Goal: Transaction & Acquisition: Subscribe to service/newsletter

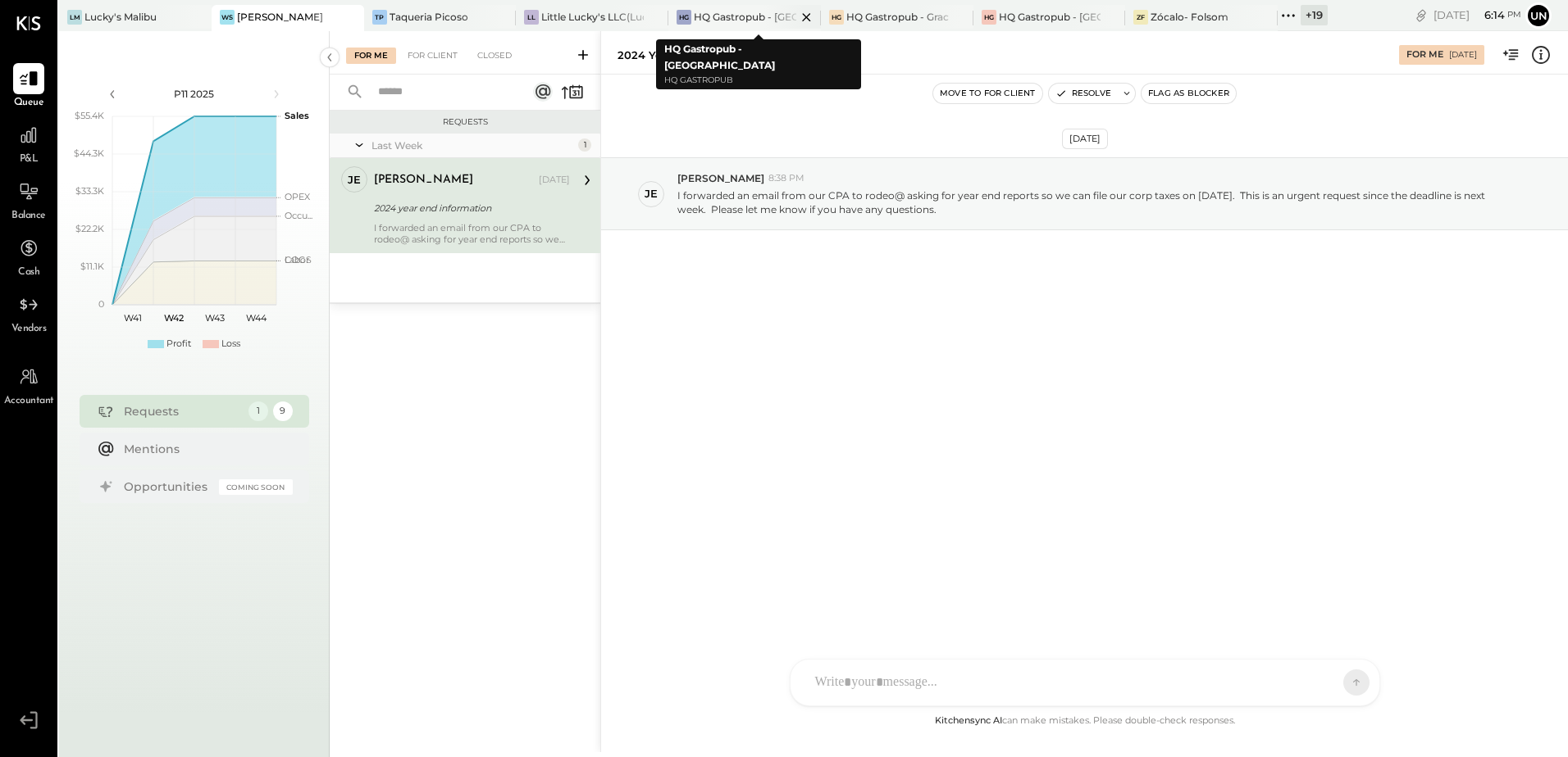
click at [760, 21] on div "HQ Gastropub - [GEOGRAPHIC_DATA]" at bounding box center [745, 17] width 102 height 14
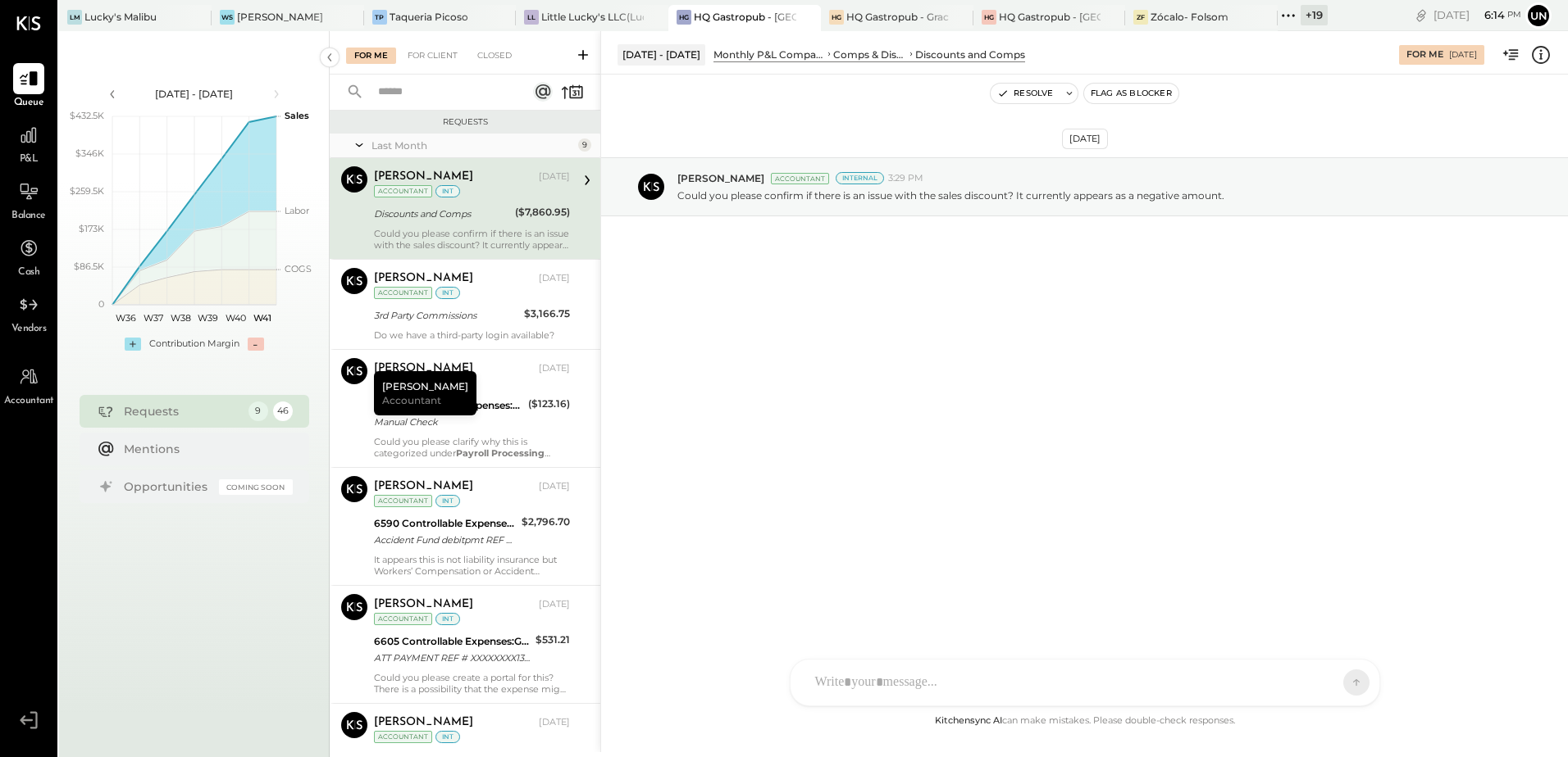
click at [28, 154] on span "P&L" at bounding box center [29, 159] width 19 height 15
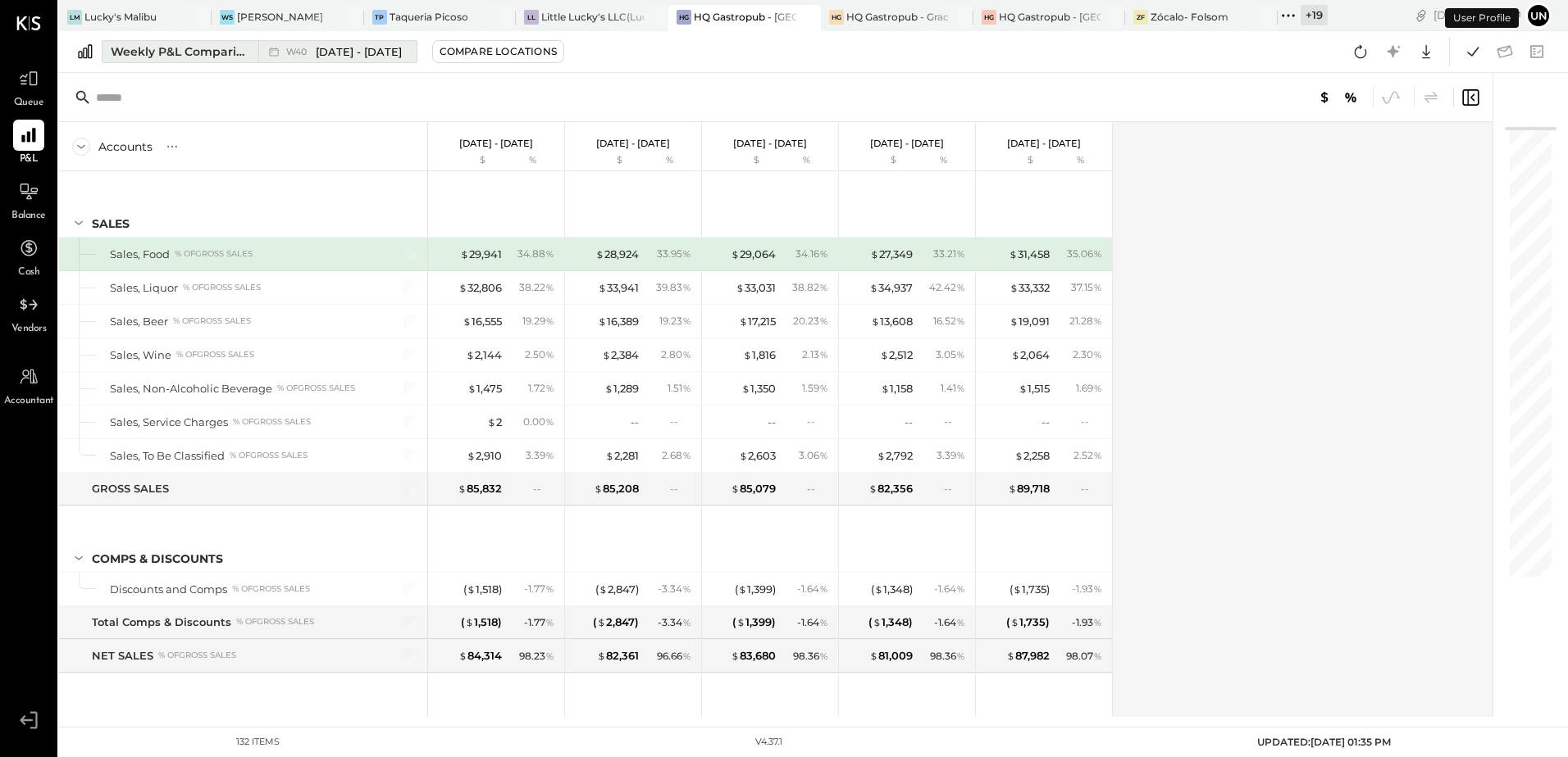
click at [180, 56] on div "Weekly P&L Comparison" at bounding box center [180, 51] width 138 height 17
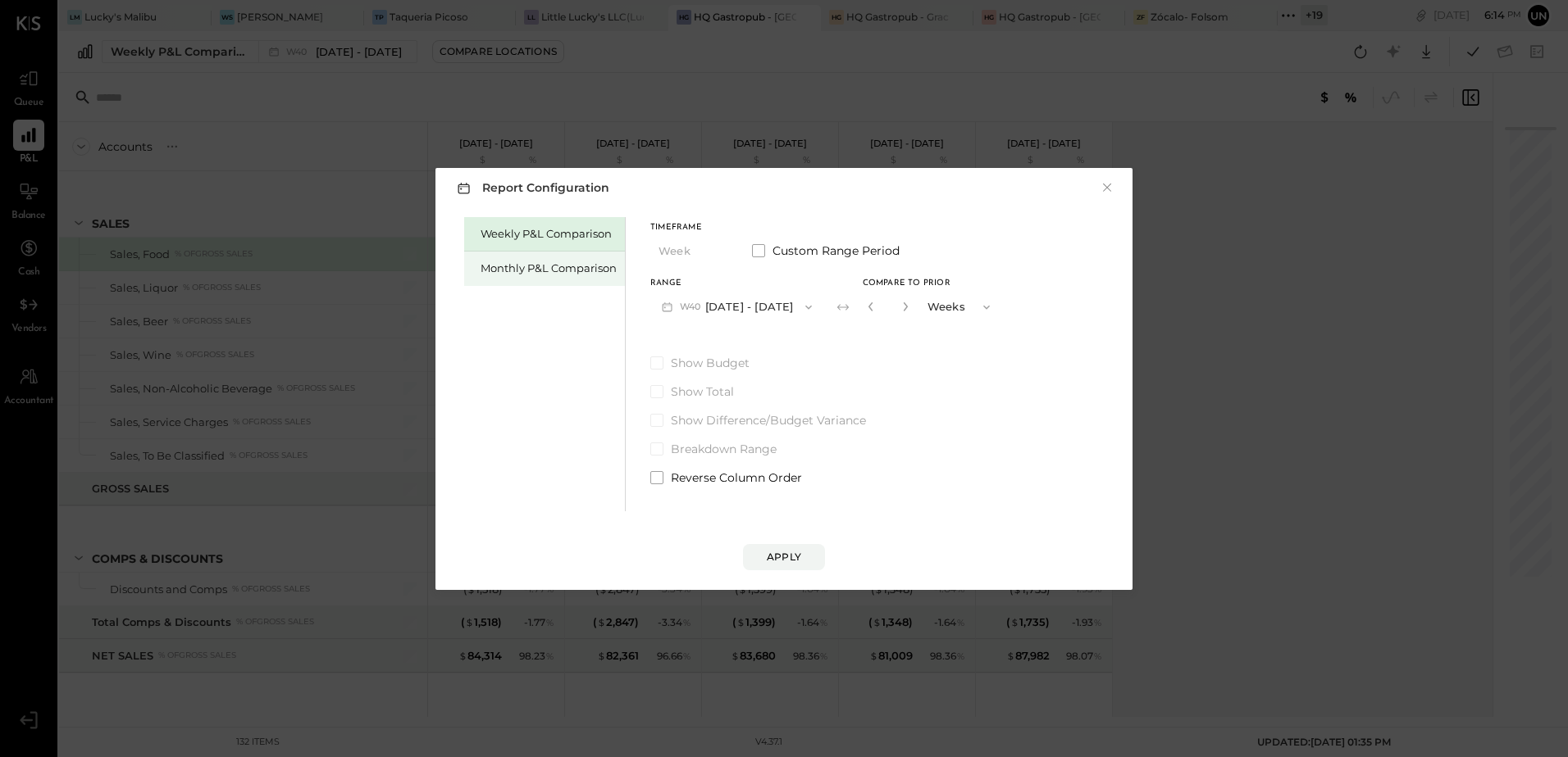
click at [577, 257] on div "Monthly P&L Comparison" at bounding box center [544, 268] width 160 height 34
click at [834, 312] on button "Compare" at bounding box center [873, 311] width 82 height 27
click at [898, 307] on icon "button" at bounding box center [903, 307] width 10 height 10
type input "*"
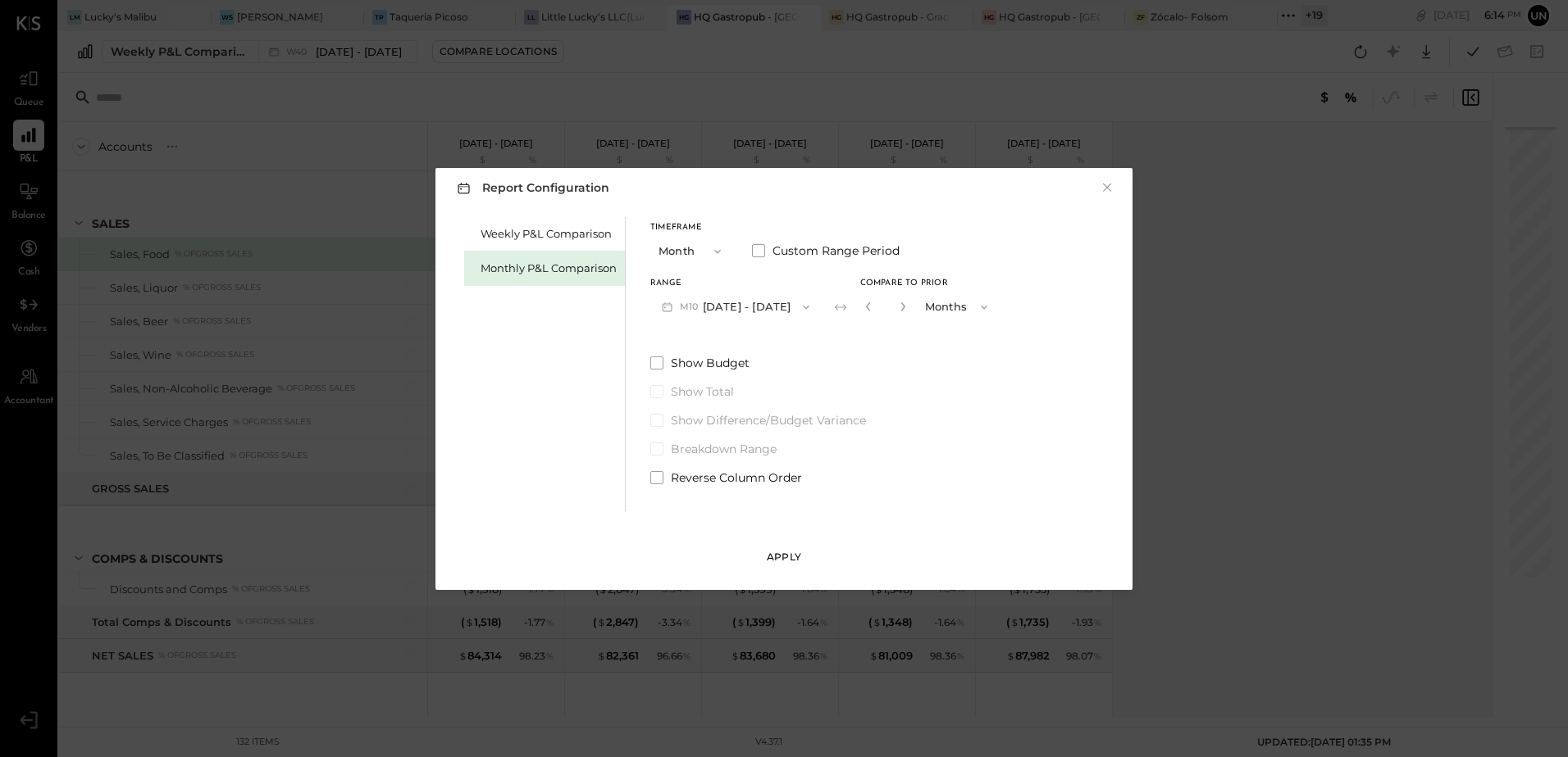
click at [802, 551] on button "Apply" at bounding box center [783, 556] width 82 height 27
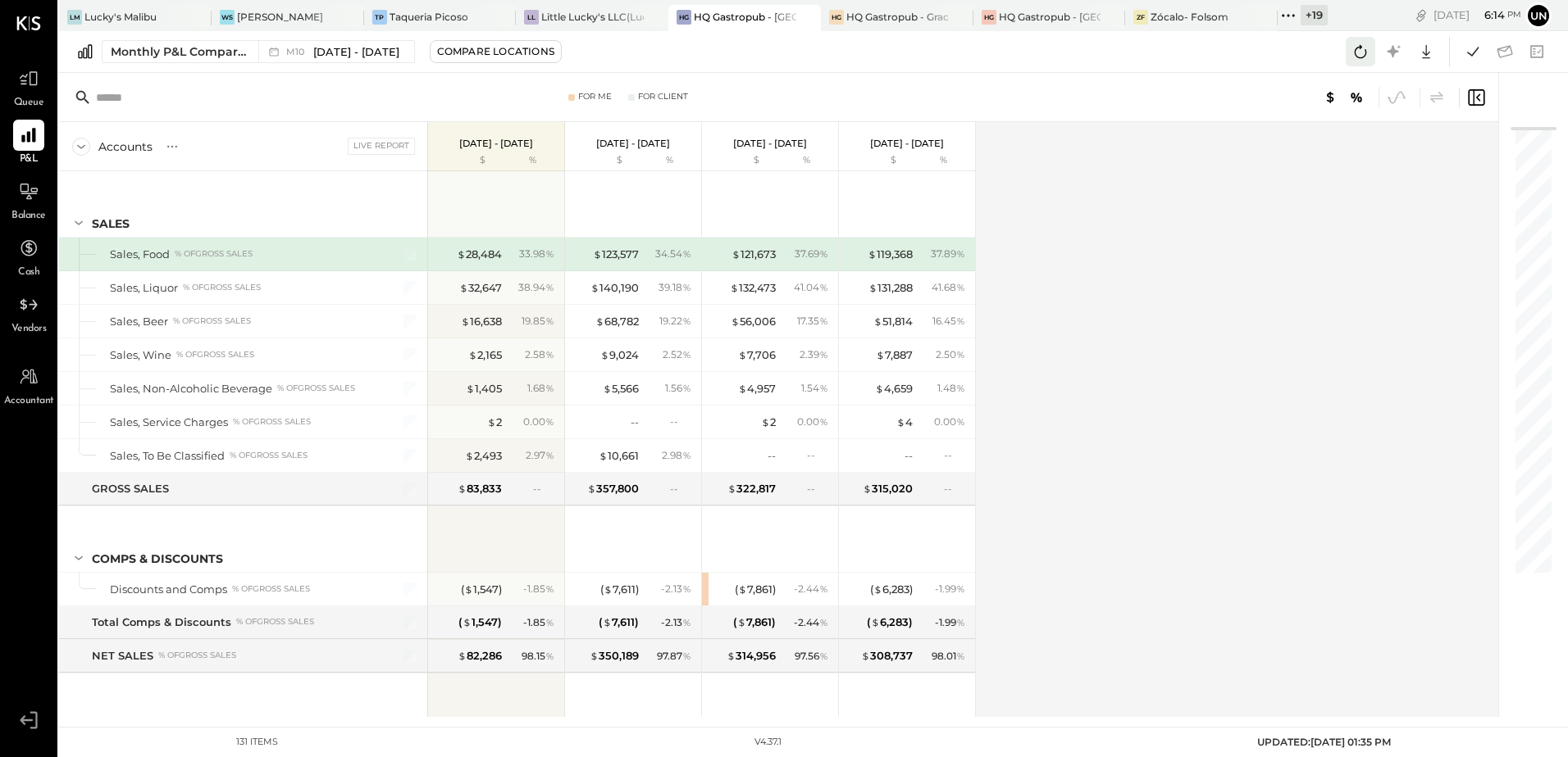
click at [1359, 51] on icon at bounding box center [1360, 52] width 22 height 22
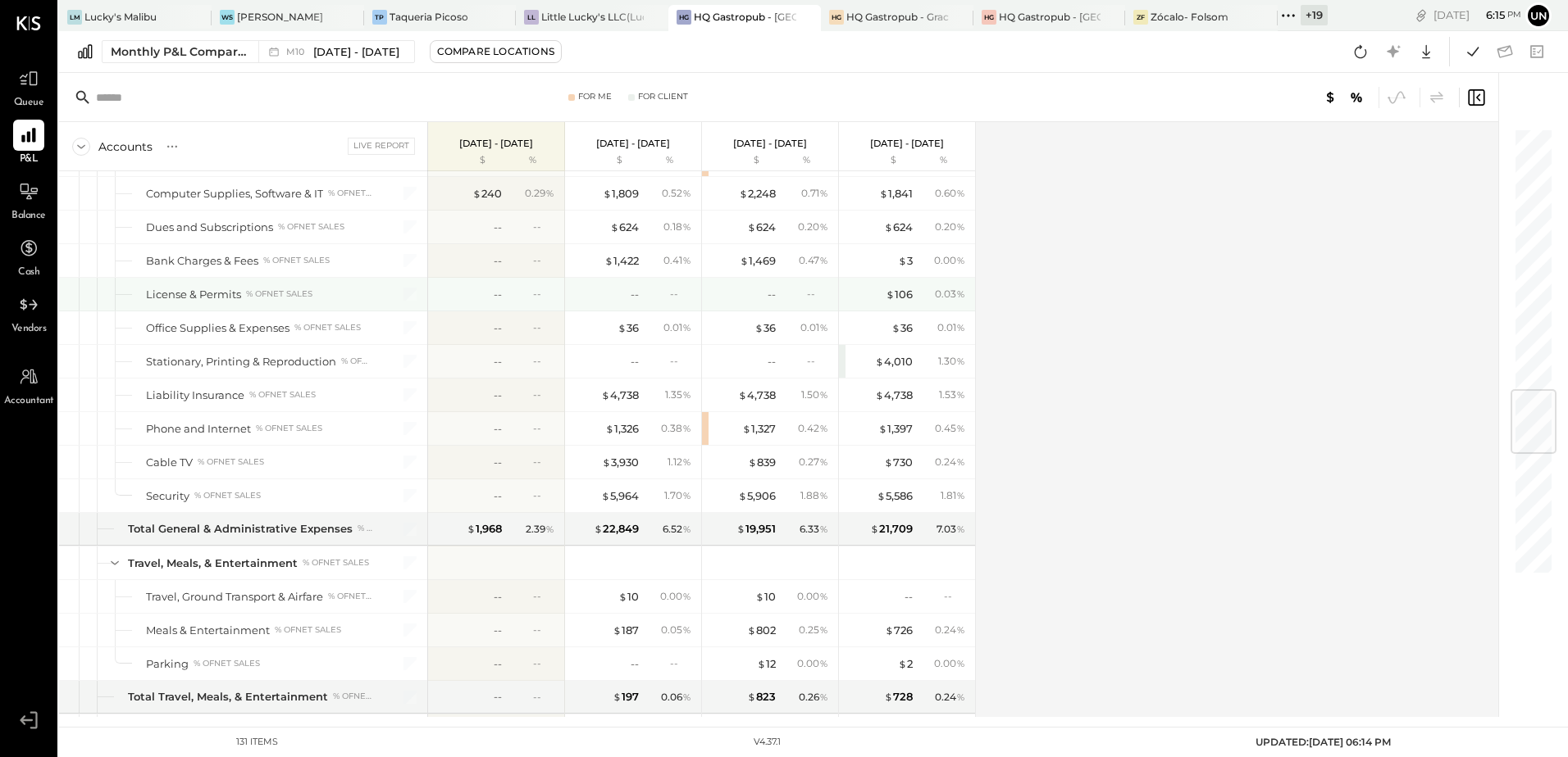
scroll to position [2130, 0]
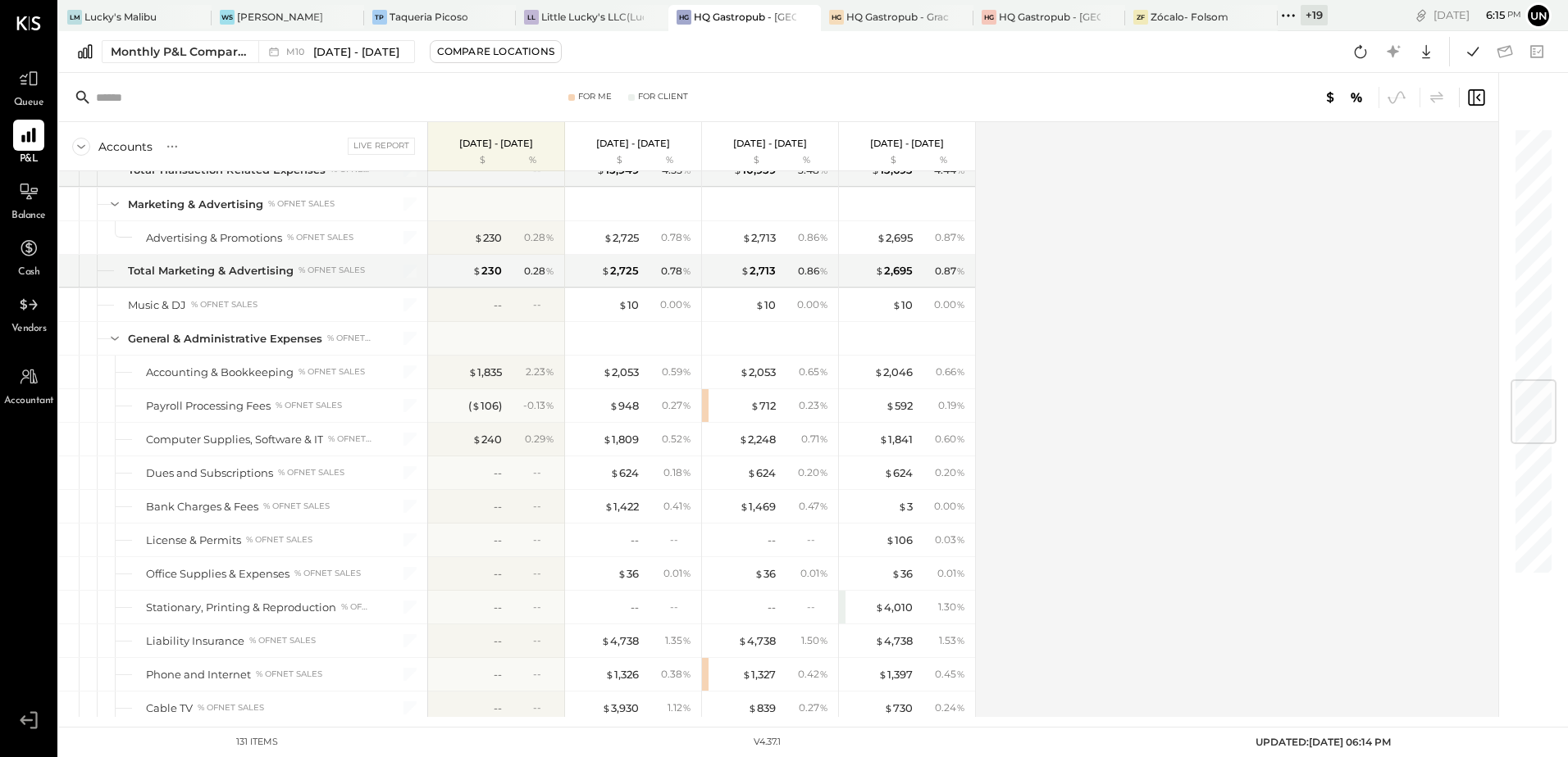
click at [1159, 371] on div "Accounts S % GL Live Report [DATE] - [DATE] $ % [DATE] - [DATE] $ % [DATE] - [D…" at bounding box center [779, 419] width 1441 height 595
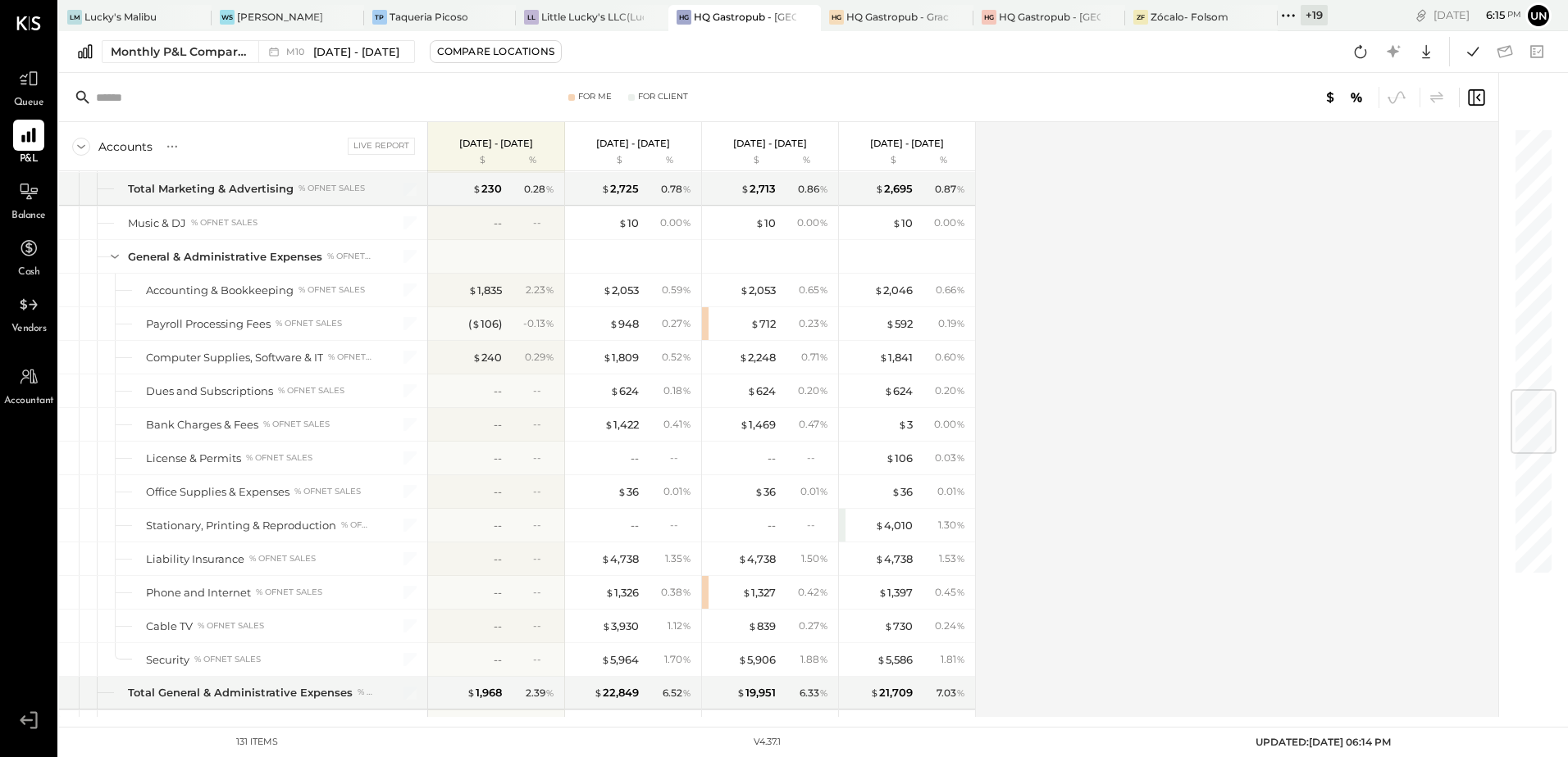
click at [1234, 470] on div "Accounts S % GL Live Report [DATE] - [DATE] $ % [DATE] - [DATE] $ % [DATE] - [D…" at bounding box center [779, 419] width 1441 height 595
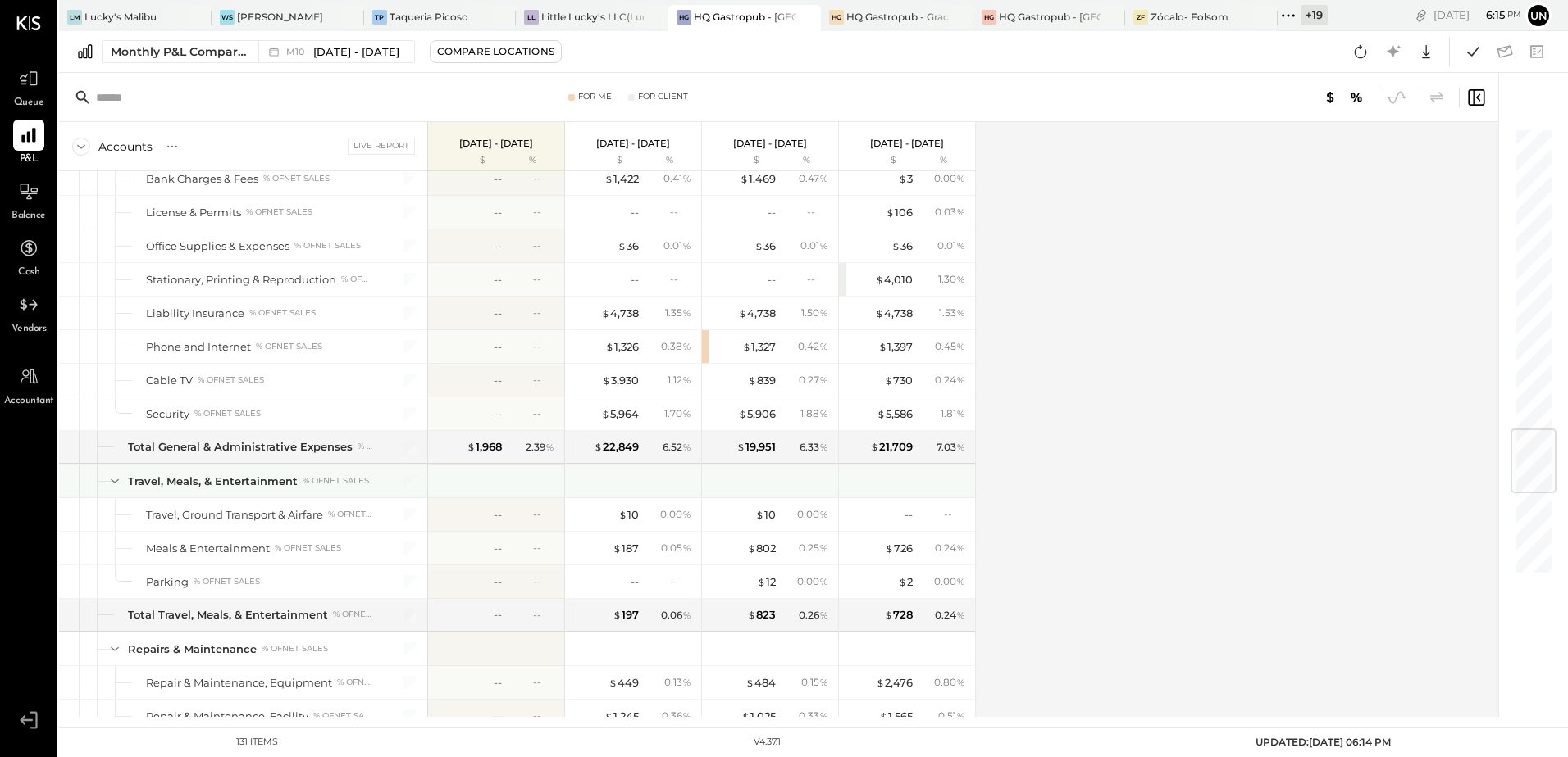
scroll to position [2540, 0]
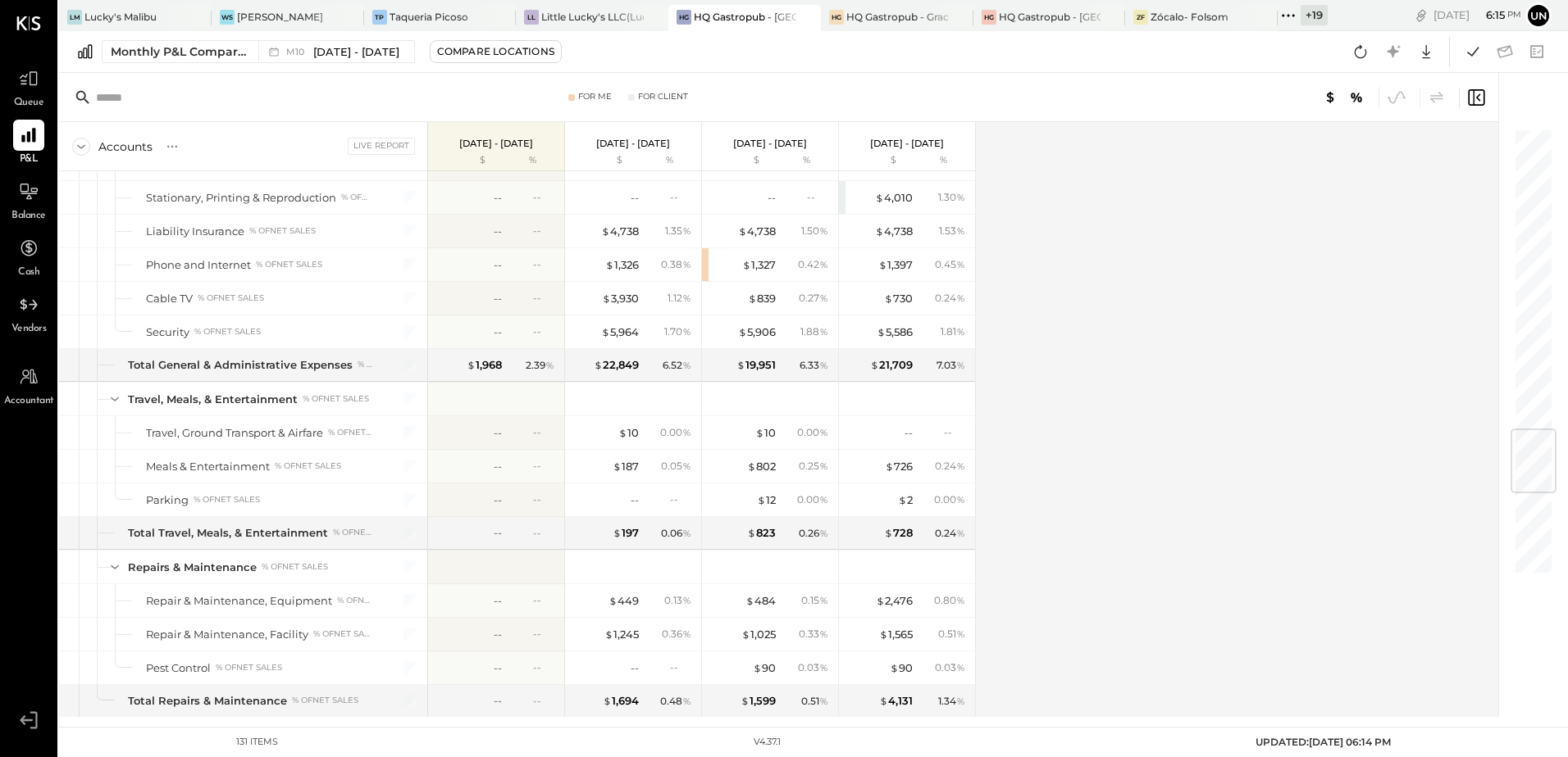
click at [1156, 346] on div "Accounts S % GL Live Report [DATE] - [DATE] $ % [DATE] - [DATE] $ % [DATE] - [D…" at bounding box center [779, 419] width 1441 height 595
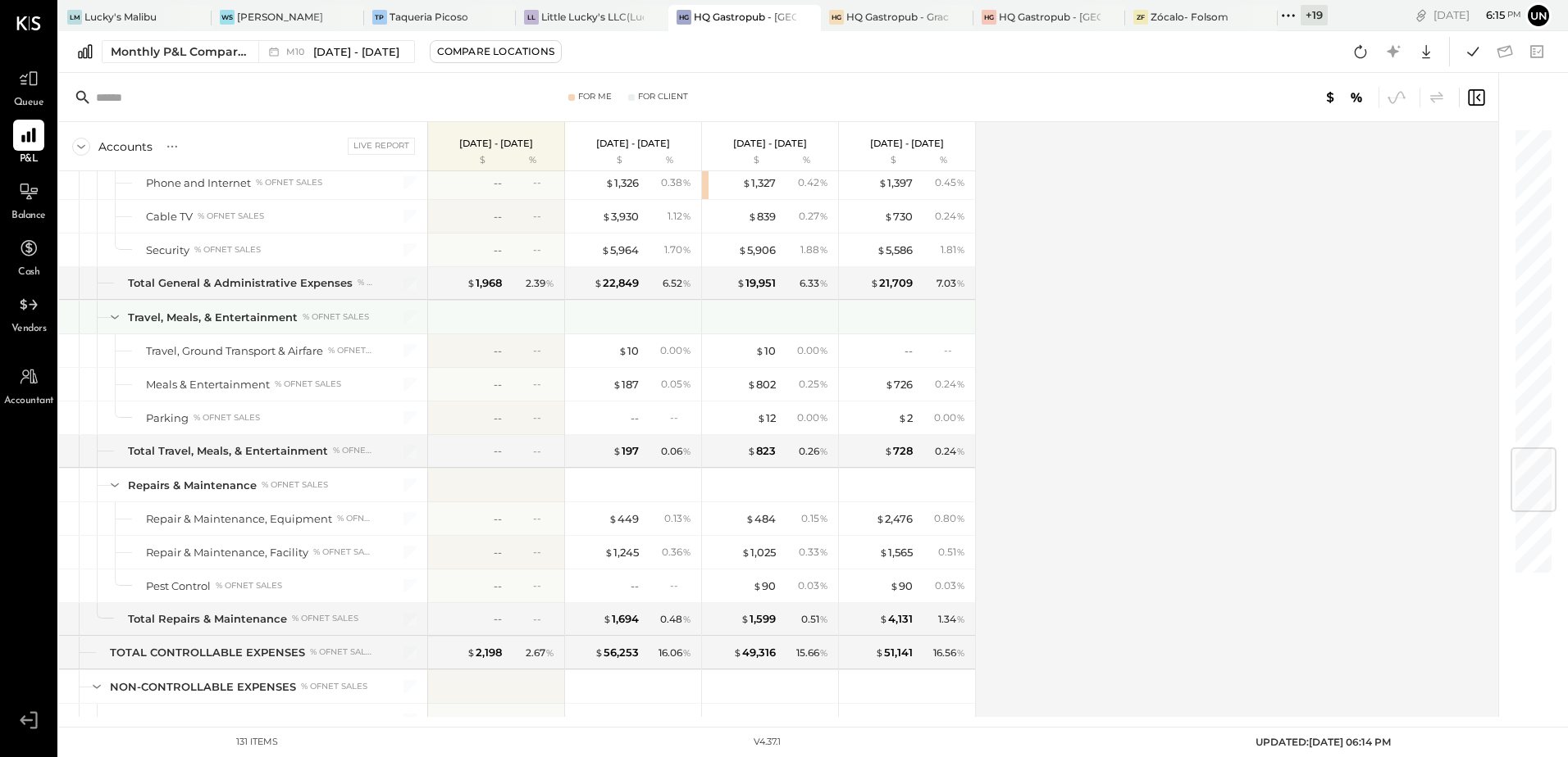
scroll to position [2786, 0]
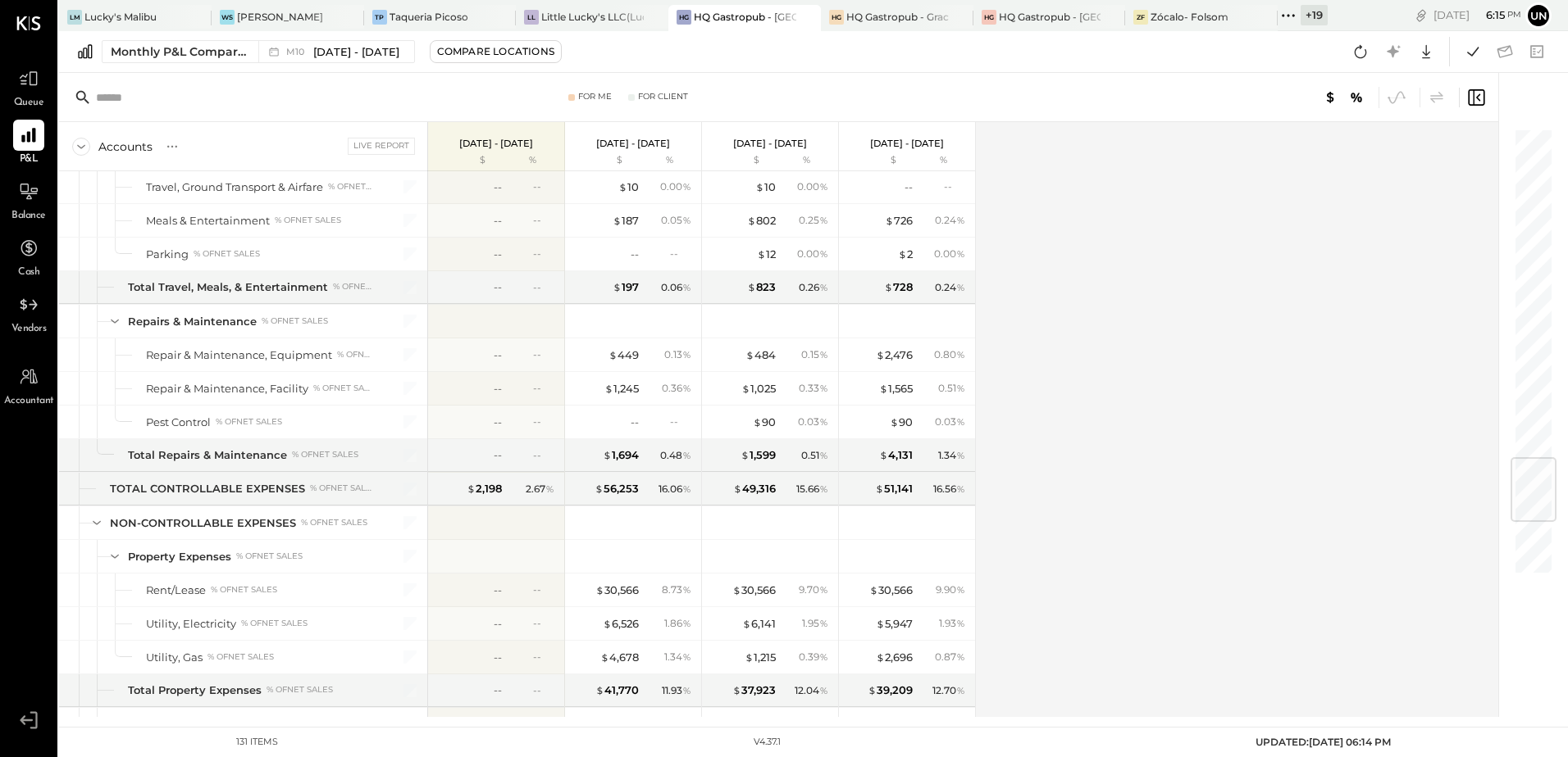
click at [1091, 352] on div "Accounts S % GL Live Report [DATE] - [DATE] $ % [DATE] - [DATE] $ % [DATE] - [D…" at bounding box center [779, 419] width 1441 height 595
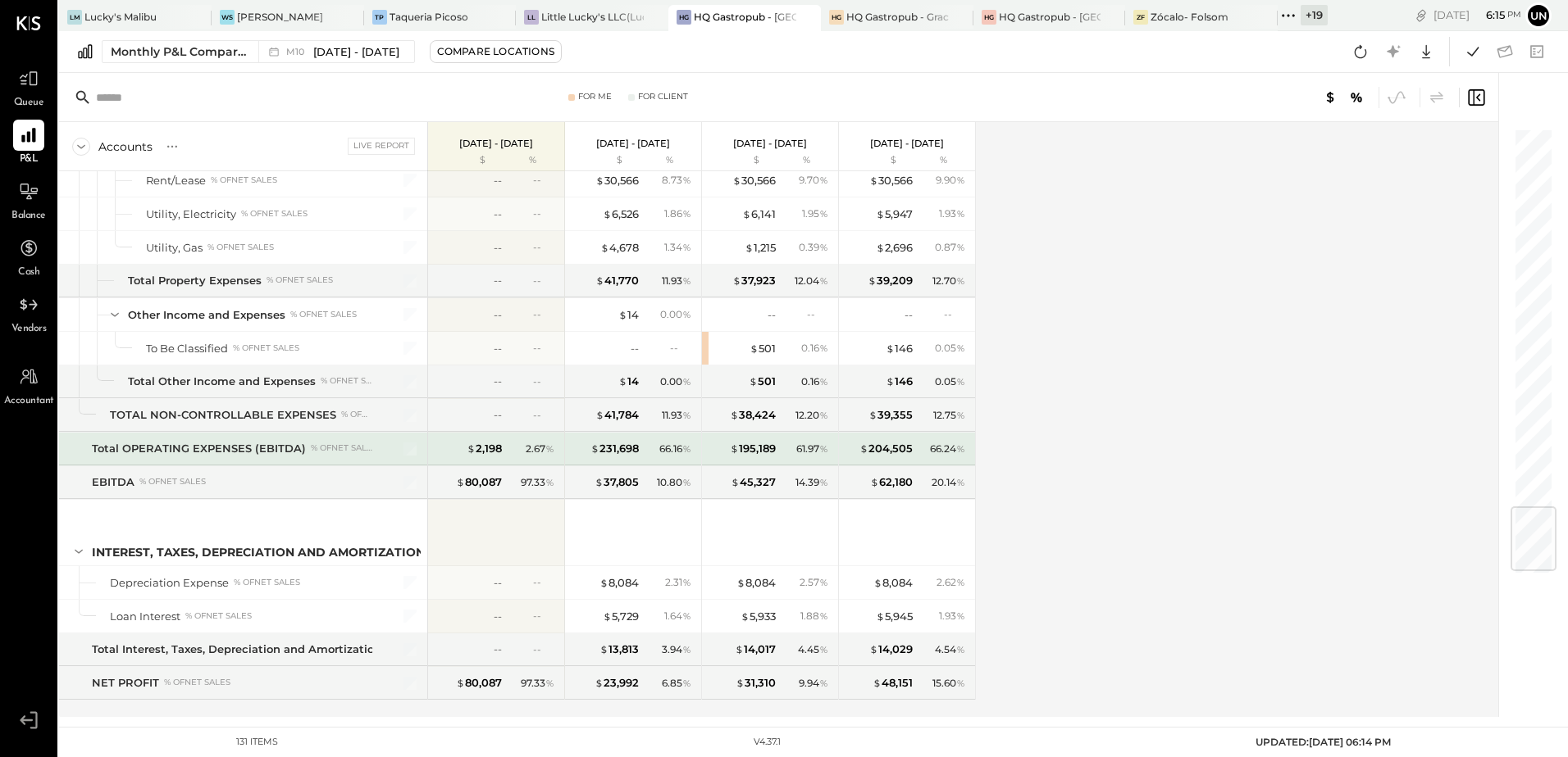
scroll to position [3220, 0]
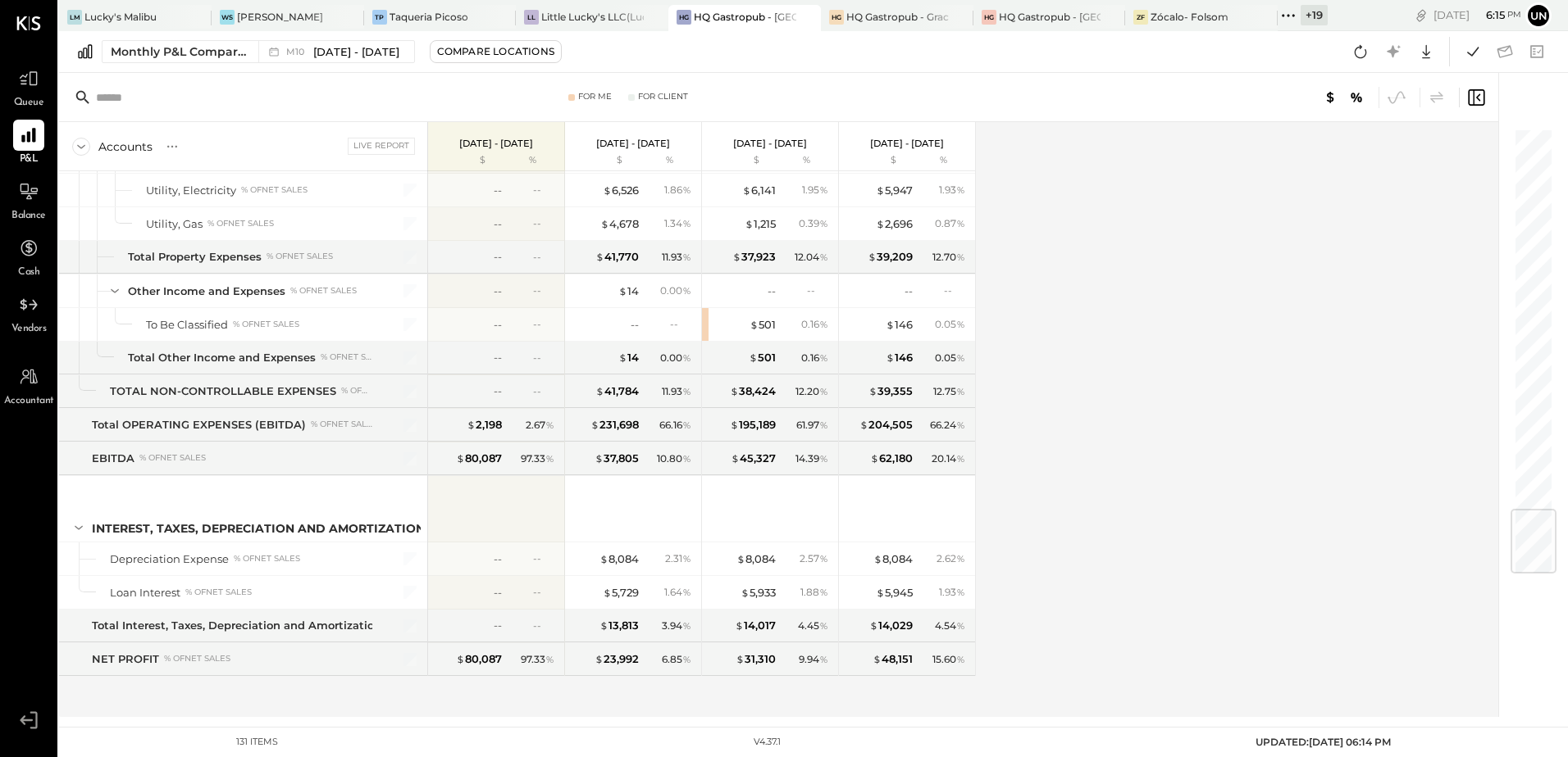
click at [1106, 368] on div "Accounts S % GL Live Report [DATE] - [DATE] $ % [DATE] - [DATE] $ % [DATE] - [D…" at bounding box center [779, 419] width 1441 height 595
click at [1272, 295] on div "Accounts S % GL Live Report [DATE] - [DATE] $ % [DATE] - [DATE] $ % [DATE] - [D…" at bounding box center [779, 419] width 1441 height 595
click at [1465, 52] on icon at bounding box center [1473, 52] width 22 height 22
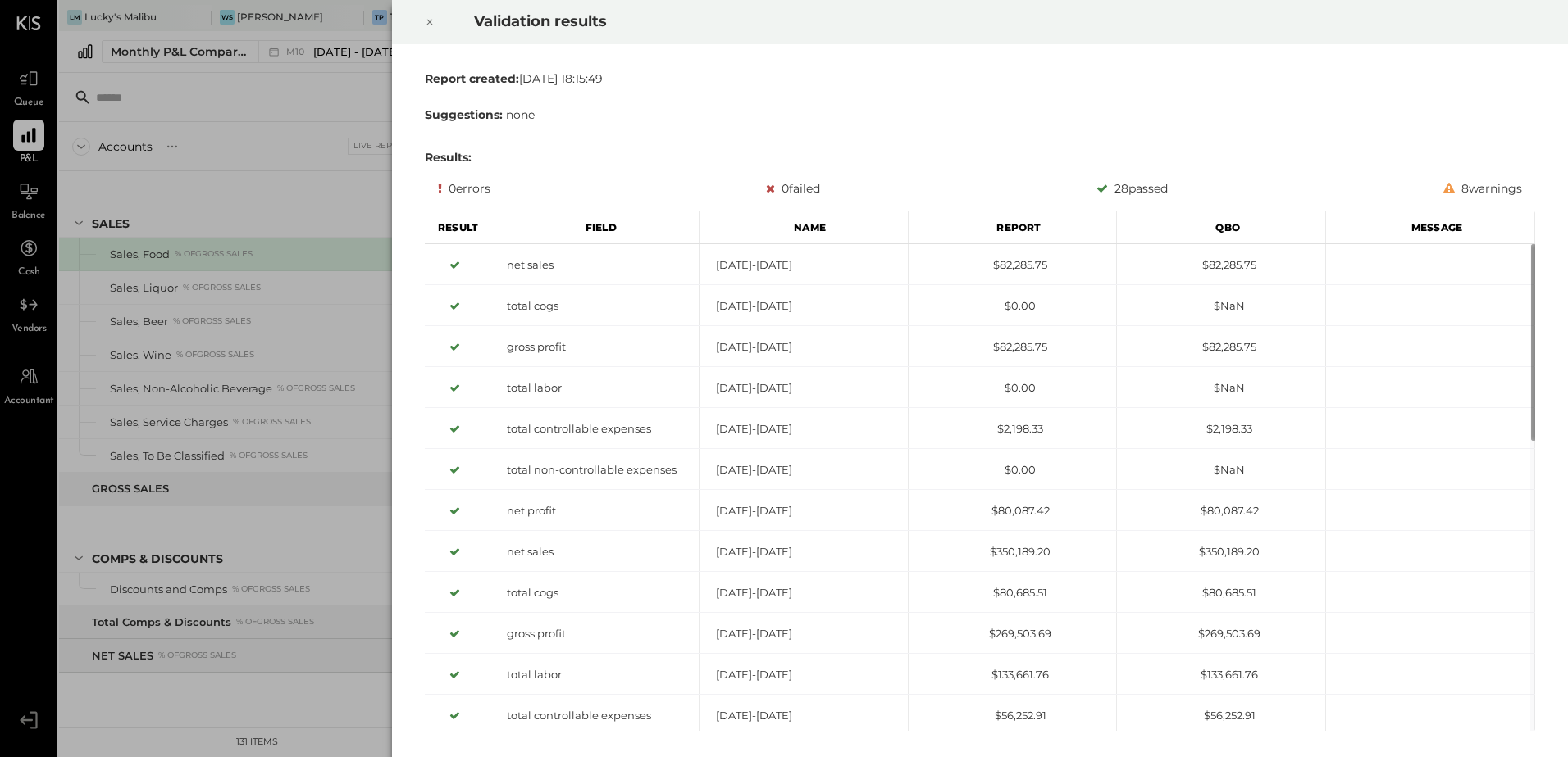
click at [427, 17] on icon at bounding box center [430, 23] width 10 height 20
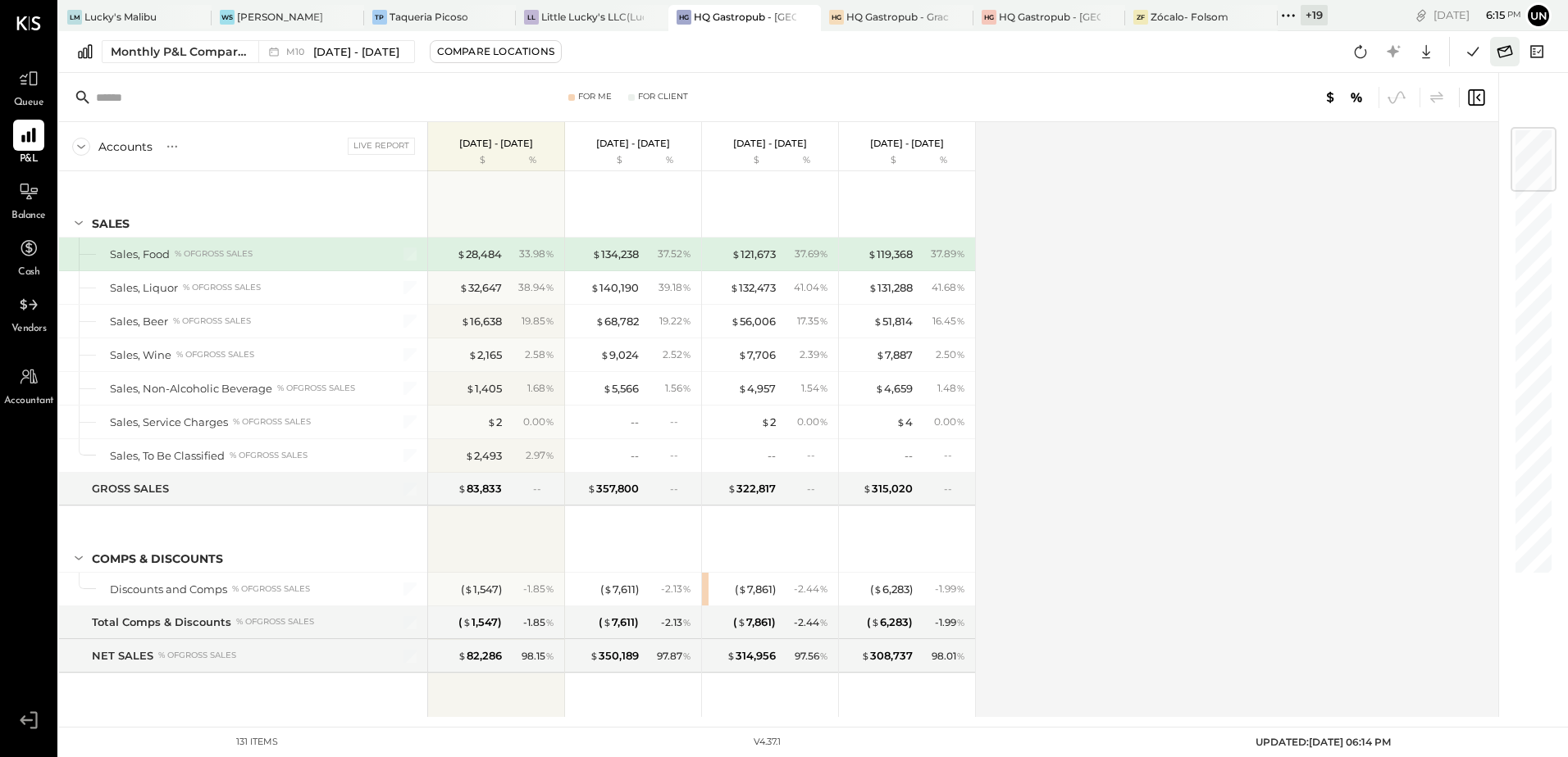
click at [1504, 57] on icon at bounding box center [1505, 52] width 22 height 22
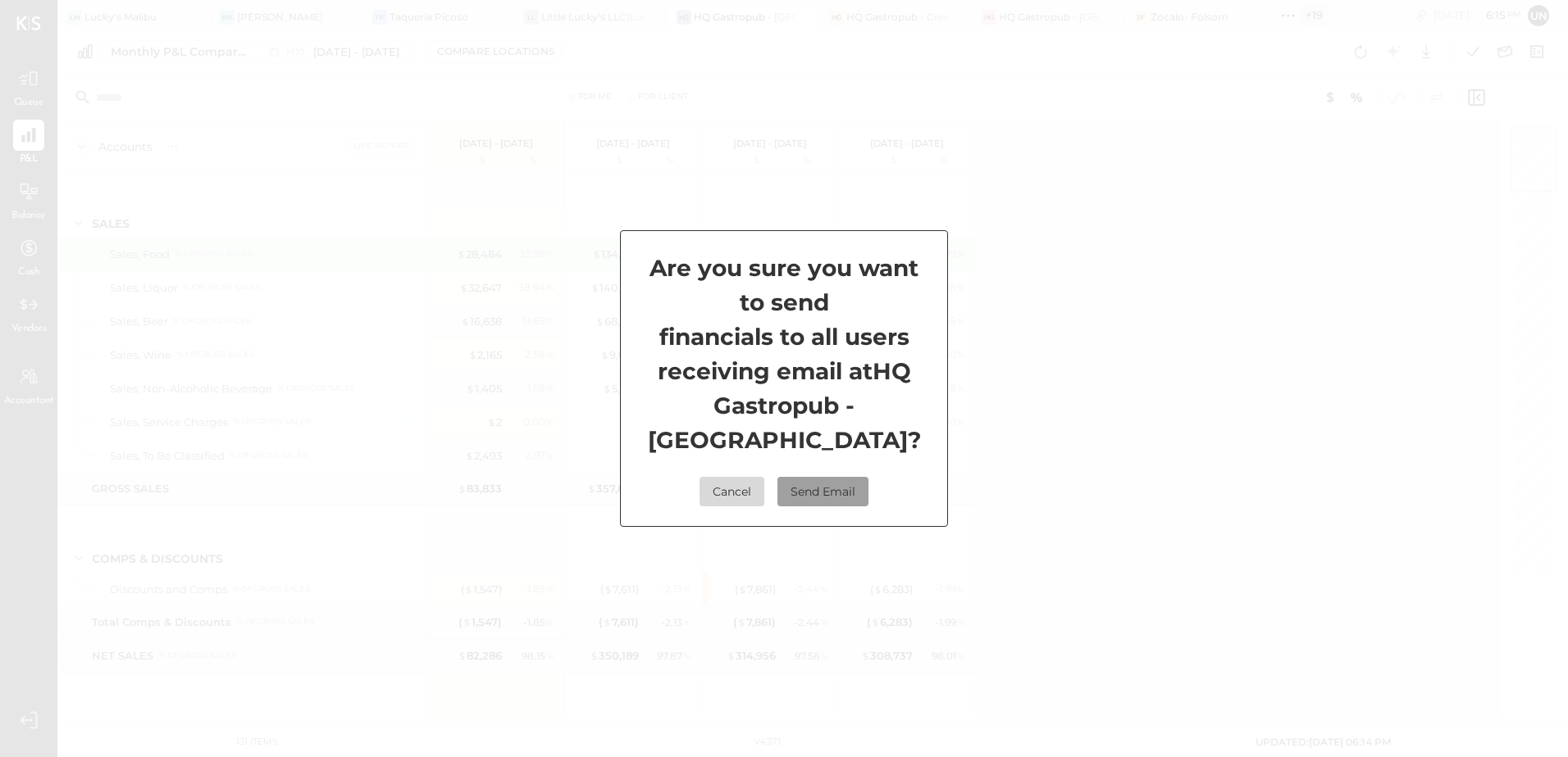
click at [864, 493] on button "Send Email" at bounding box center [822, 492] width 91 height 29
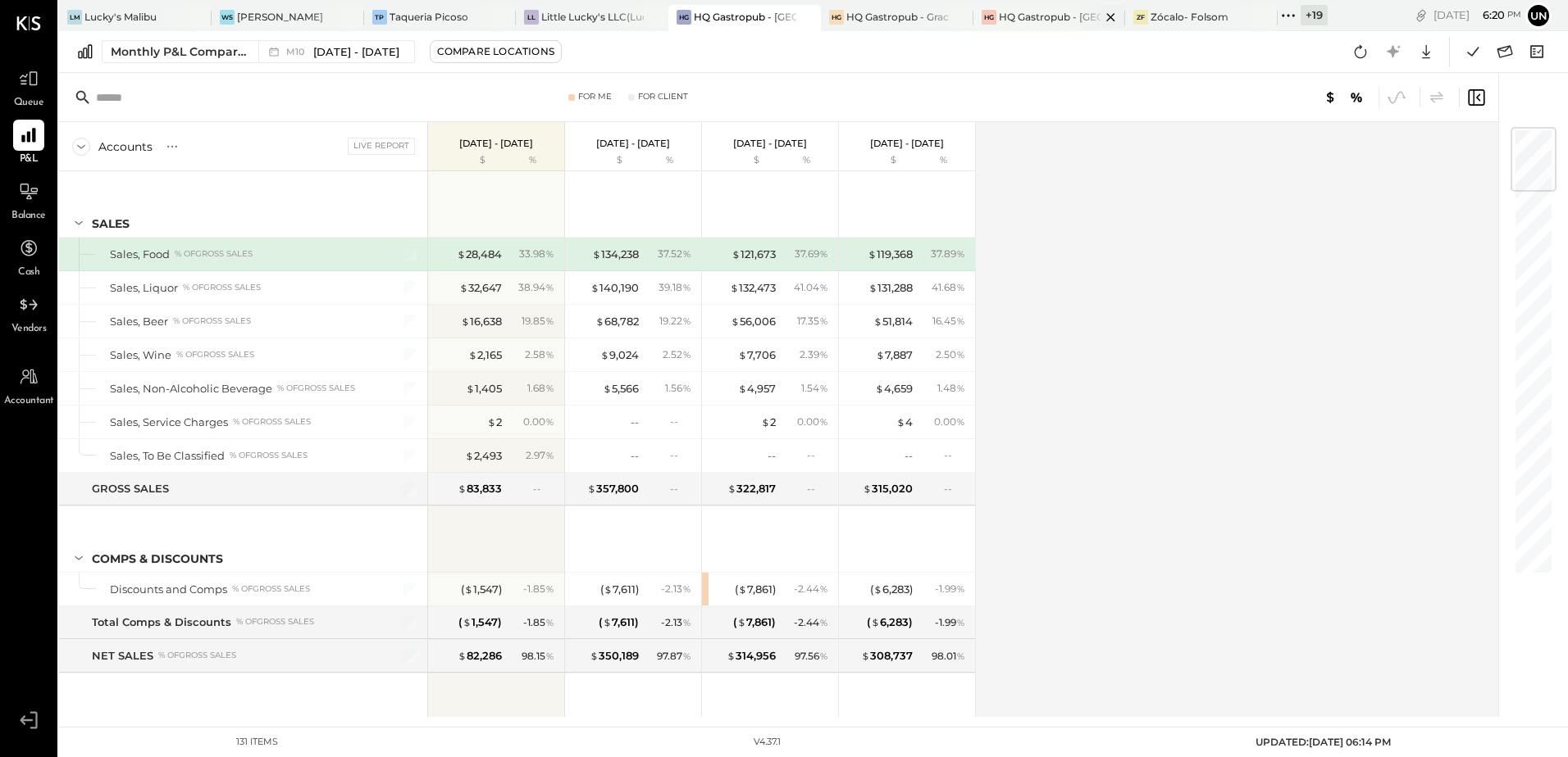
click at [1026, 23] on div "HQ Gastropub - [GEOGRAPHIC_DATA]" at bounding box center [1050, 17] width 102 height 14
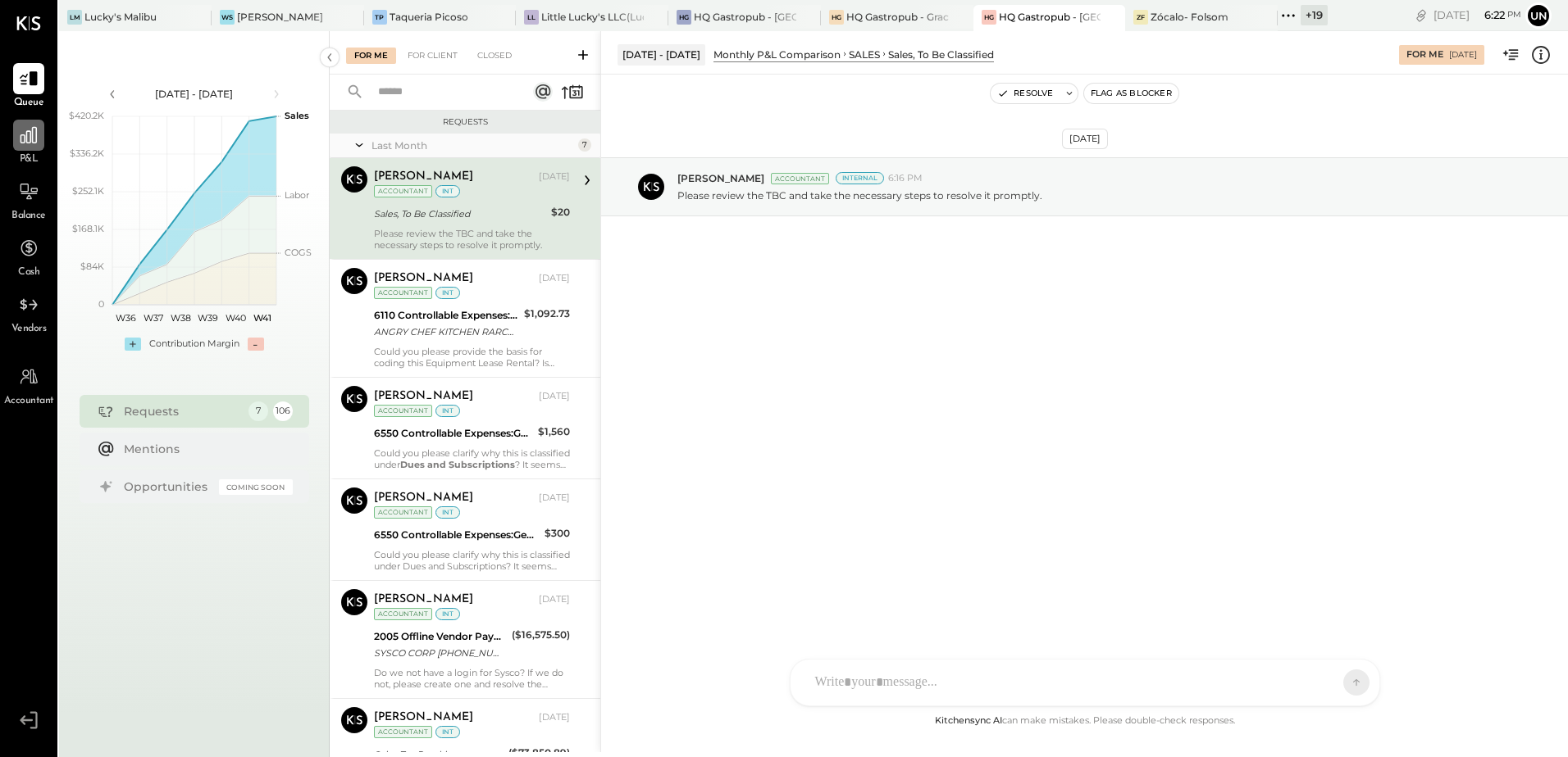
click at [29, 144] on icon at bounding box center [29, 136] width 22 height 22
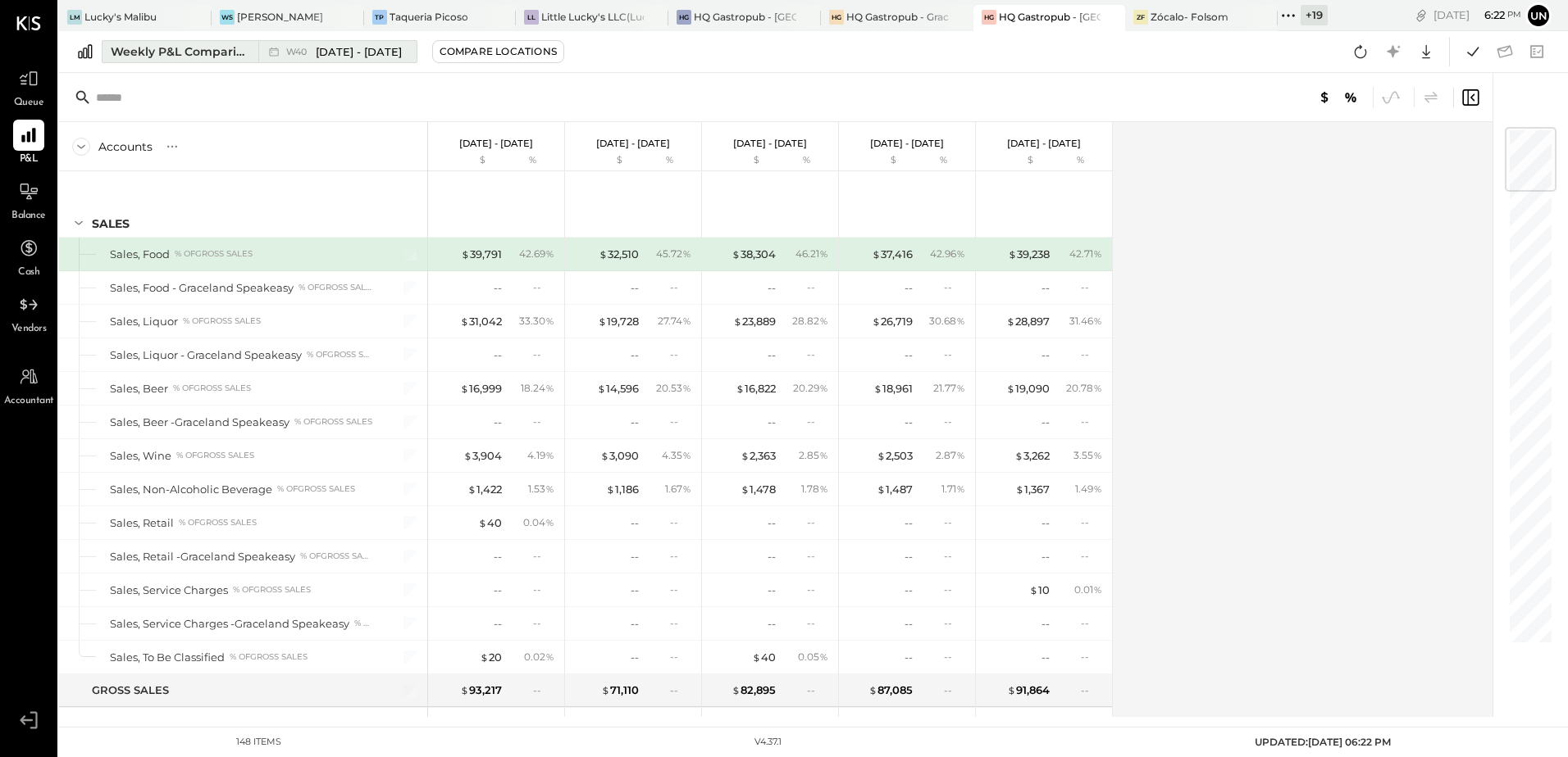
click at [151, 56] on div "Weekly P&L Comparison" at bounding box center [180, 51] width 138 height 17
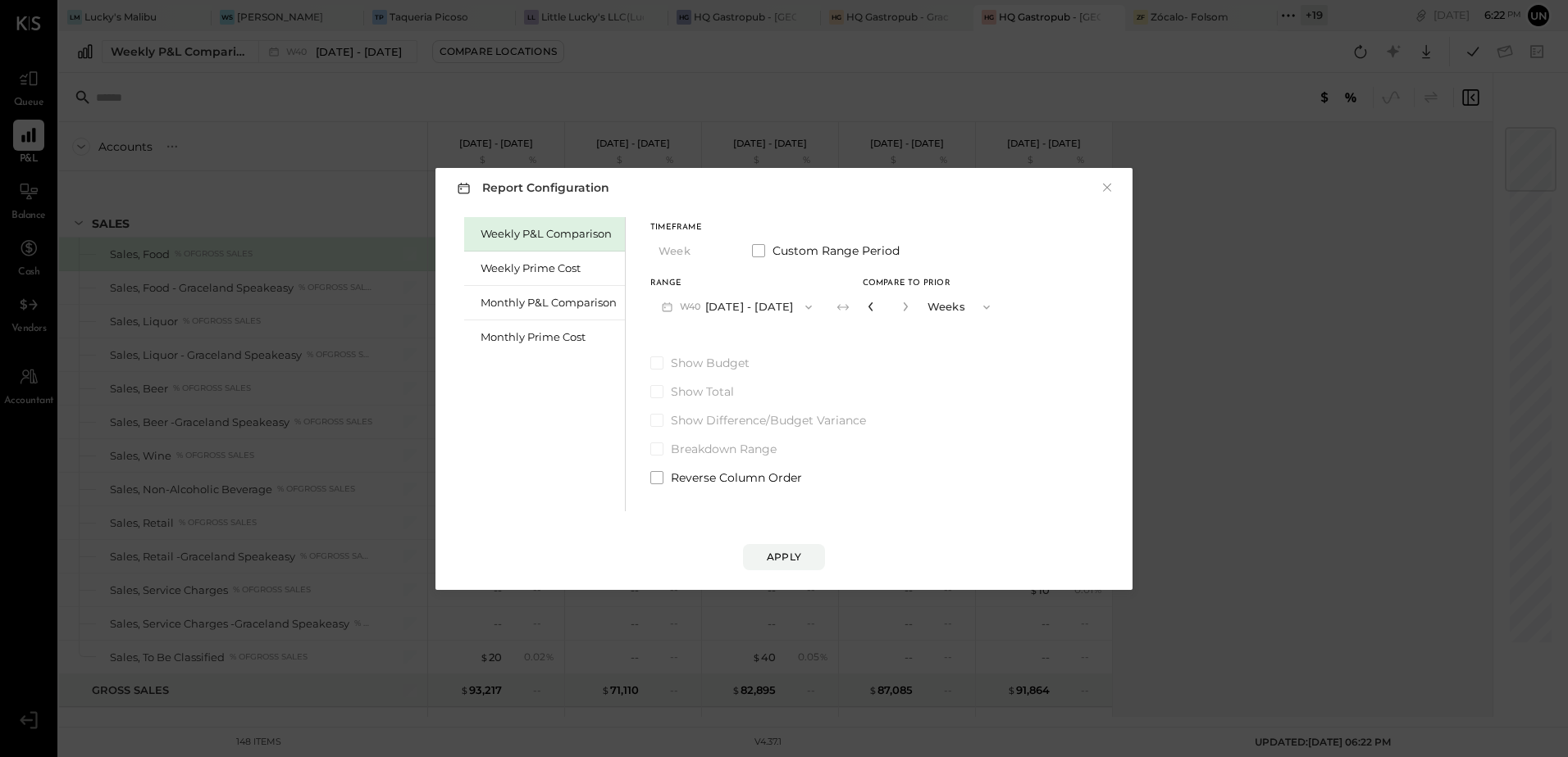
click at [875, 307] on icon "button" at bounding box center [871, 307] width 10 height 10
type input "*"
click at [1106, 185] on button "×" at bounding box center [1107, 188] width 15 height 17
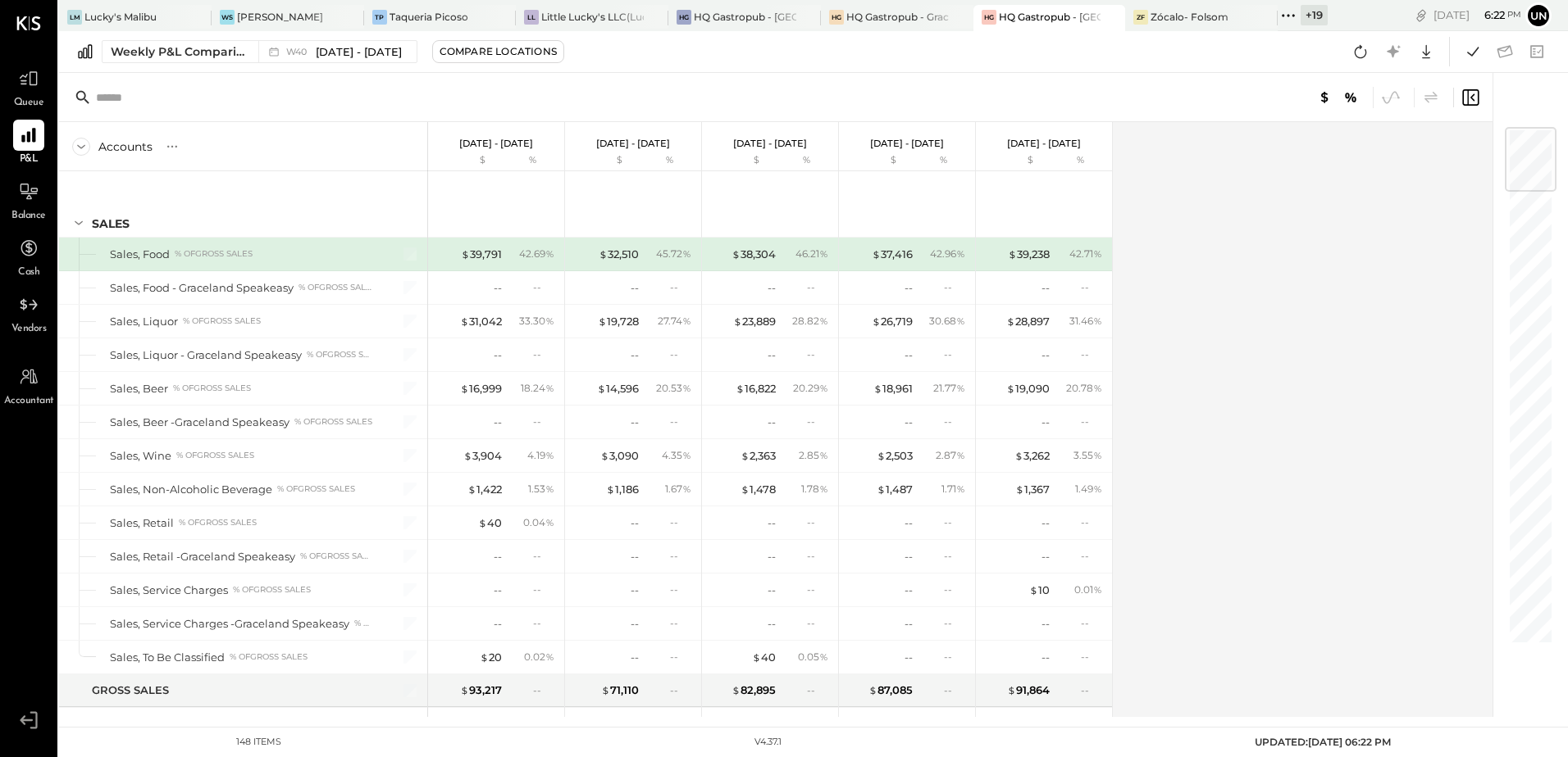
click at [162, 35] on div "Weekly P&L Comparison W40 [DATE] - [DATE] Compare Locations Google Sheets Excel" at bounding box center [814, 52] width 1509 height 42
click at [161, 37] on div "Weekly P&L Comparison W40 [DATE] - [DATE] Compare Locations Google Sheets Excel" at bounding box center [814, 52] width 1509 height 42
drag, startPoint x: 161, startPoint y: 37, endPoint x: 163, endPoint y: 45, distance: 8.2
click at [163, 45] on div "Weekly P&L Comparison" at bounding box center [180, 51] width 138 height 17
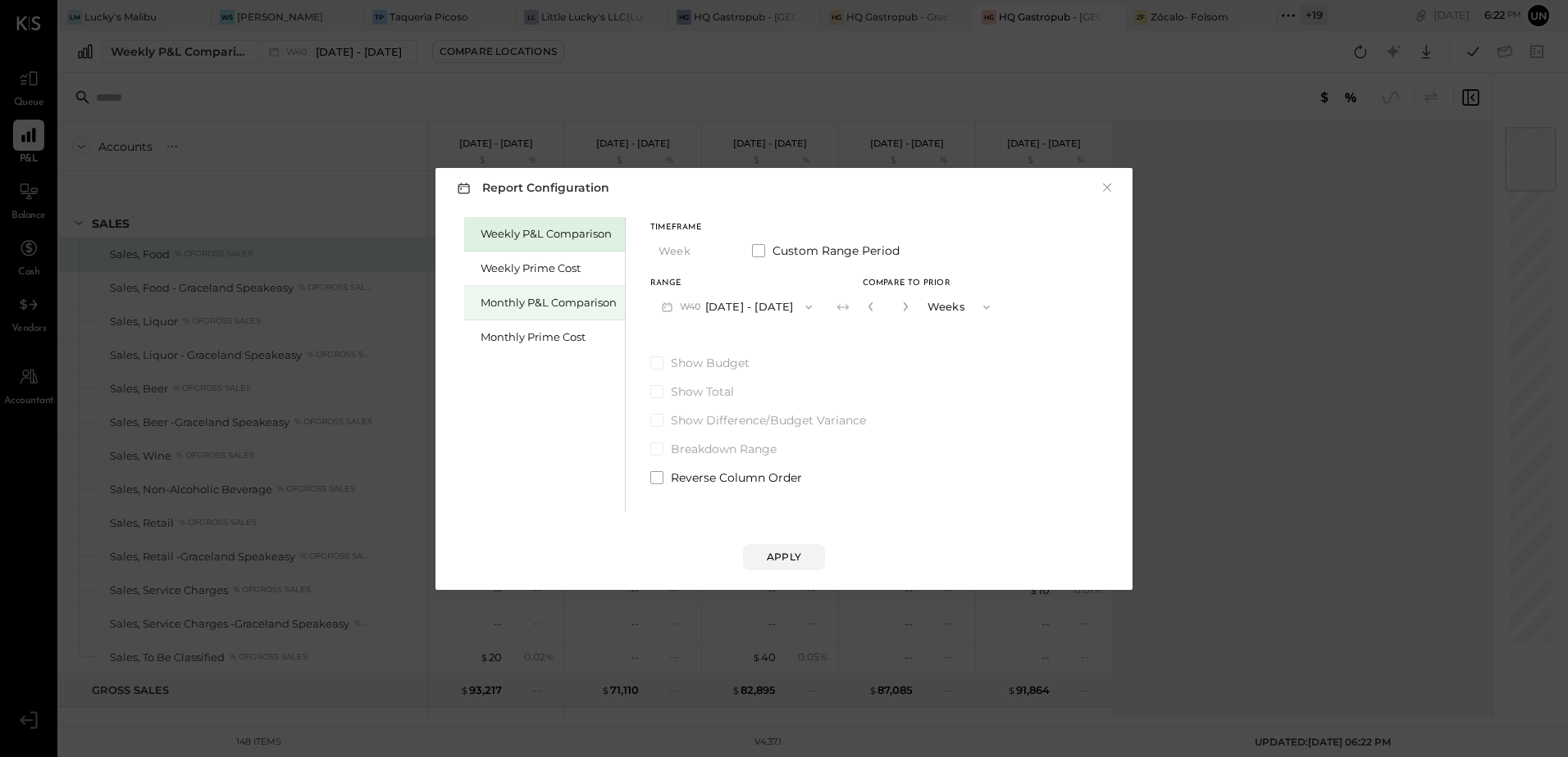
click at [559, 308] on div "Monthly P&L Comparison" at bounding box center [548, 303] width 136 height 16
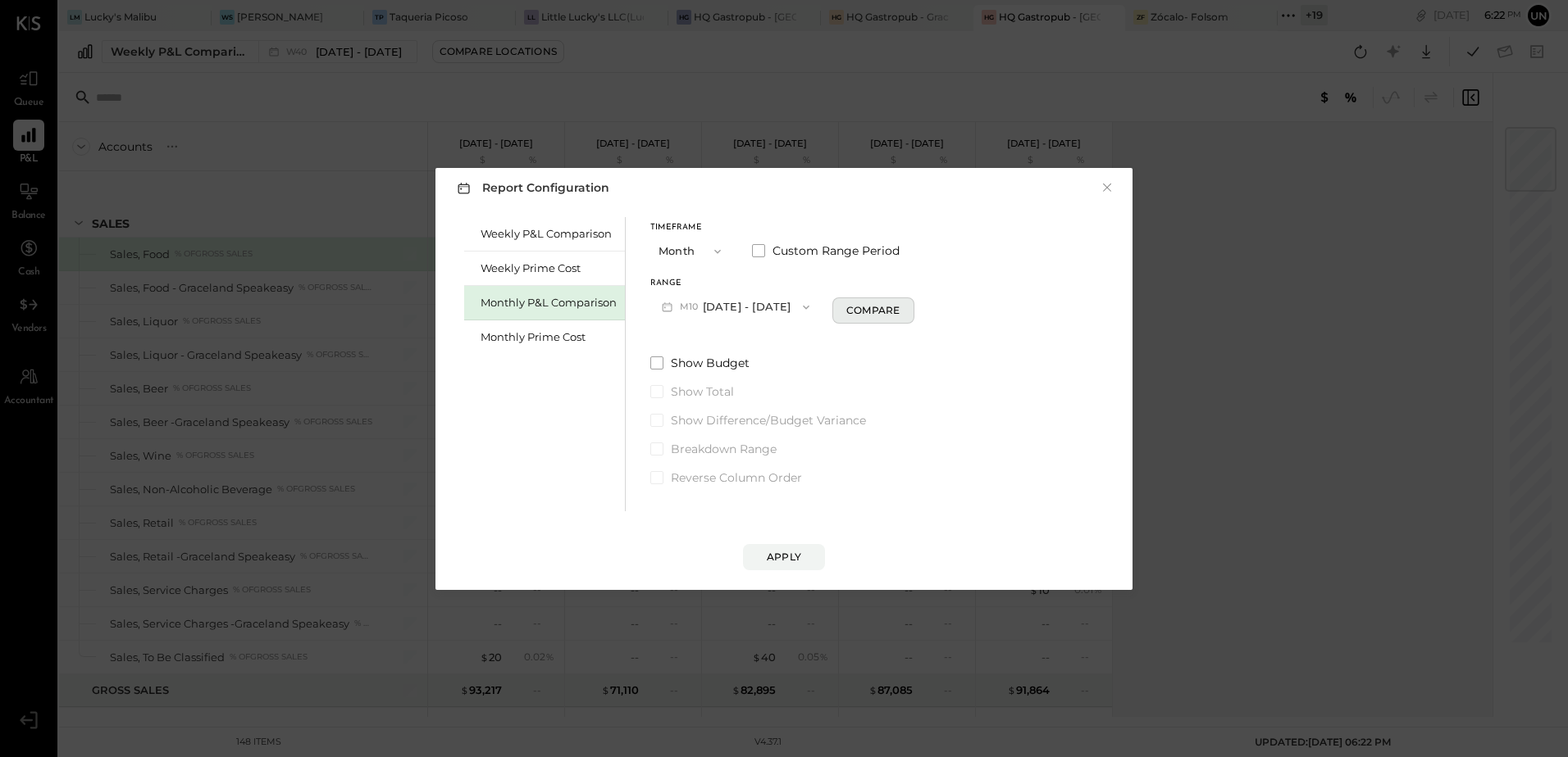
click at [889, 313] on div "Compare" at bounding box center [873, 310] width 53 height 14
click at [896, 314] on button "button" at bounding box center [902, 307] width 13 height 18
click at [898, 305] on icon "button" at bounding box center [903, 307] width 10 height 10
type input "*"
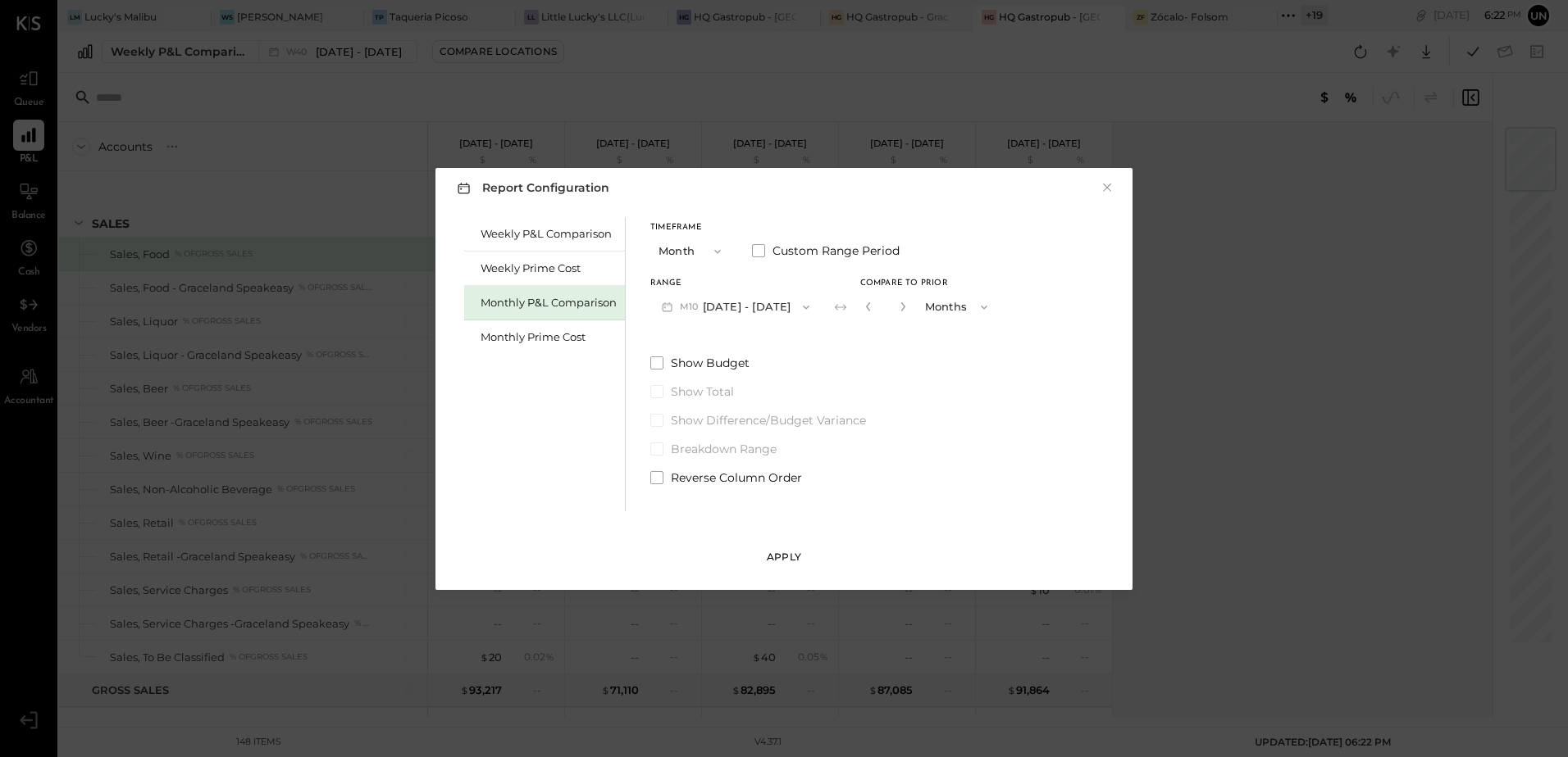
click at [797, 552] on div "Apply" at bounding box center [783, 556] width 34 height 14
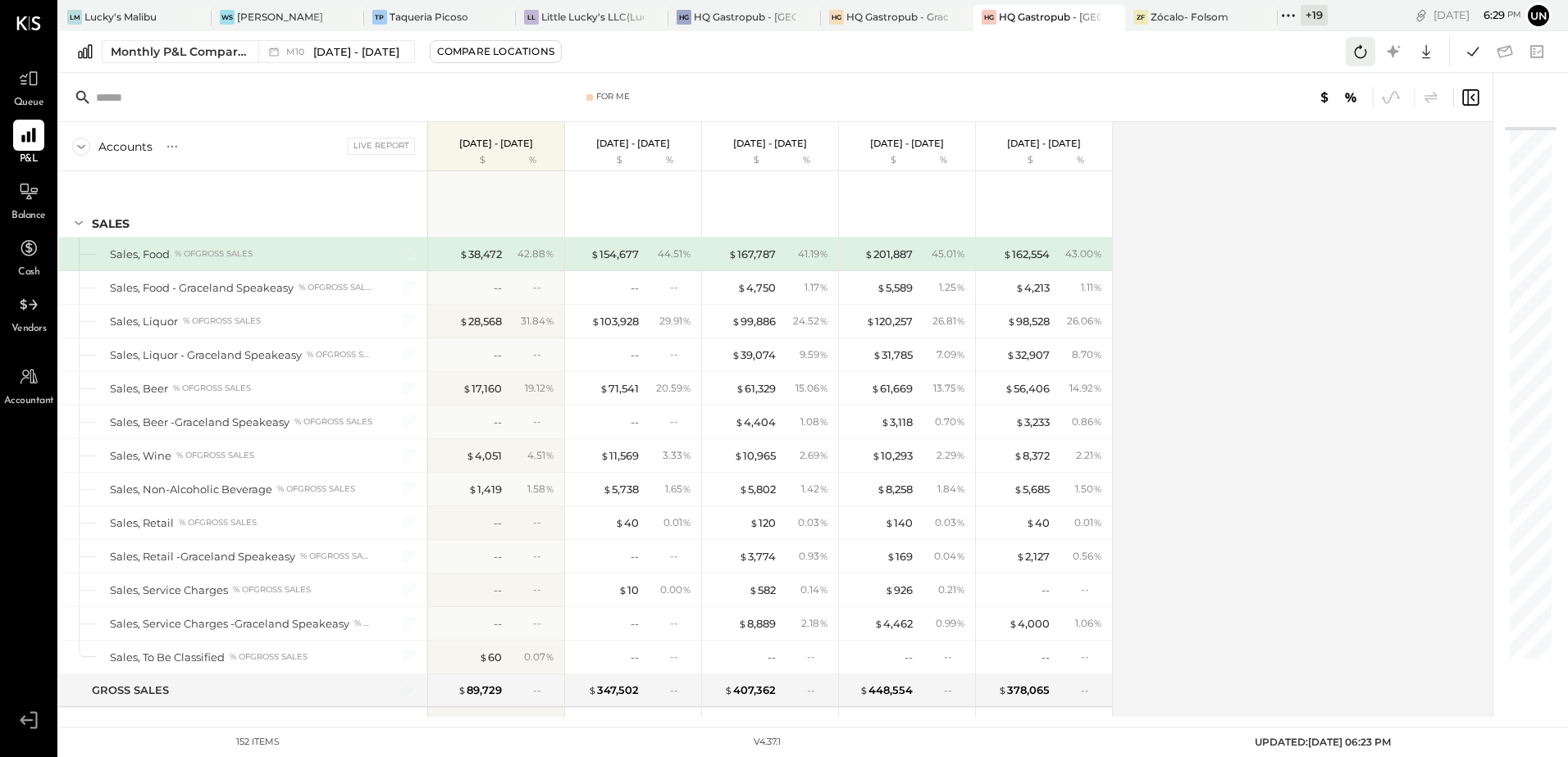
click at [1354, 59] on icon at bounding box center [1360, 52] width 22 height 22
click at [1479, 57] on icon at bounding box center [1473, 52] width 22 height 22
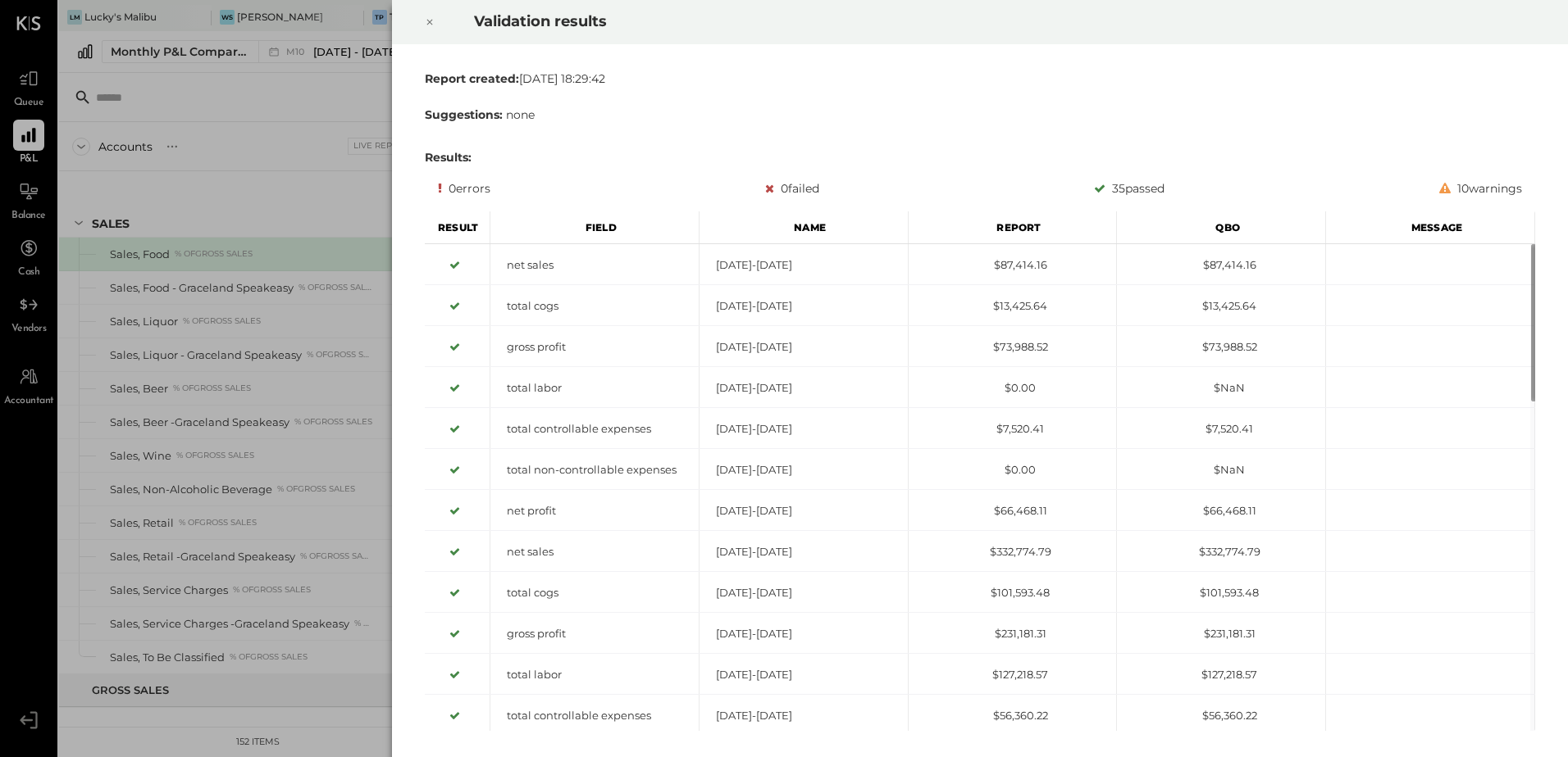
click at [435, 23] on div at bounding box center [429, 22] width 36 height 46
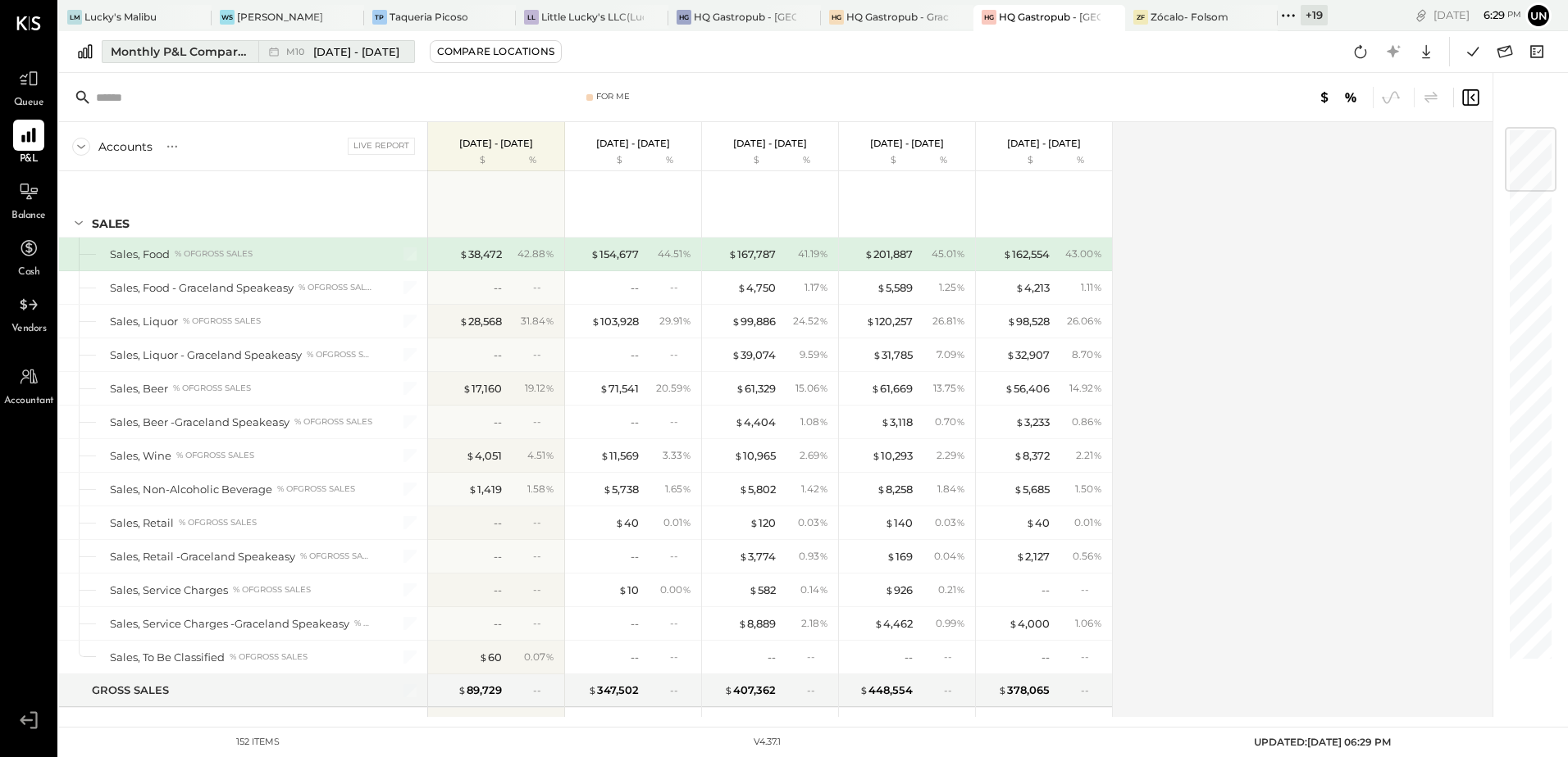
click at [149, 50] on div "Monthly P&L Comparison" at bounding box center [180, 51] width 138 height 17
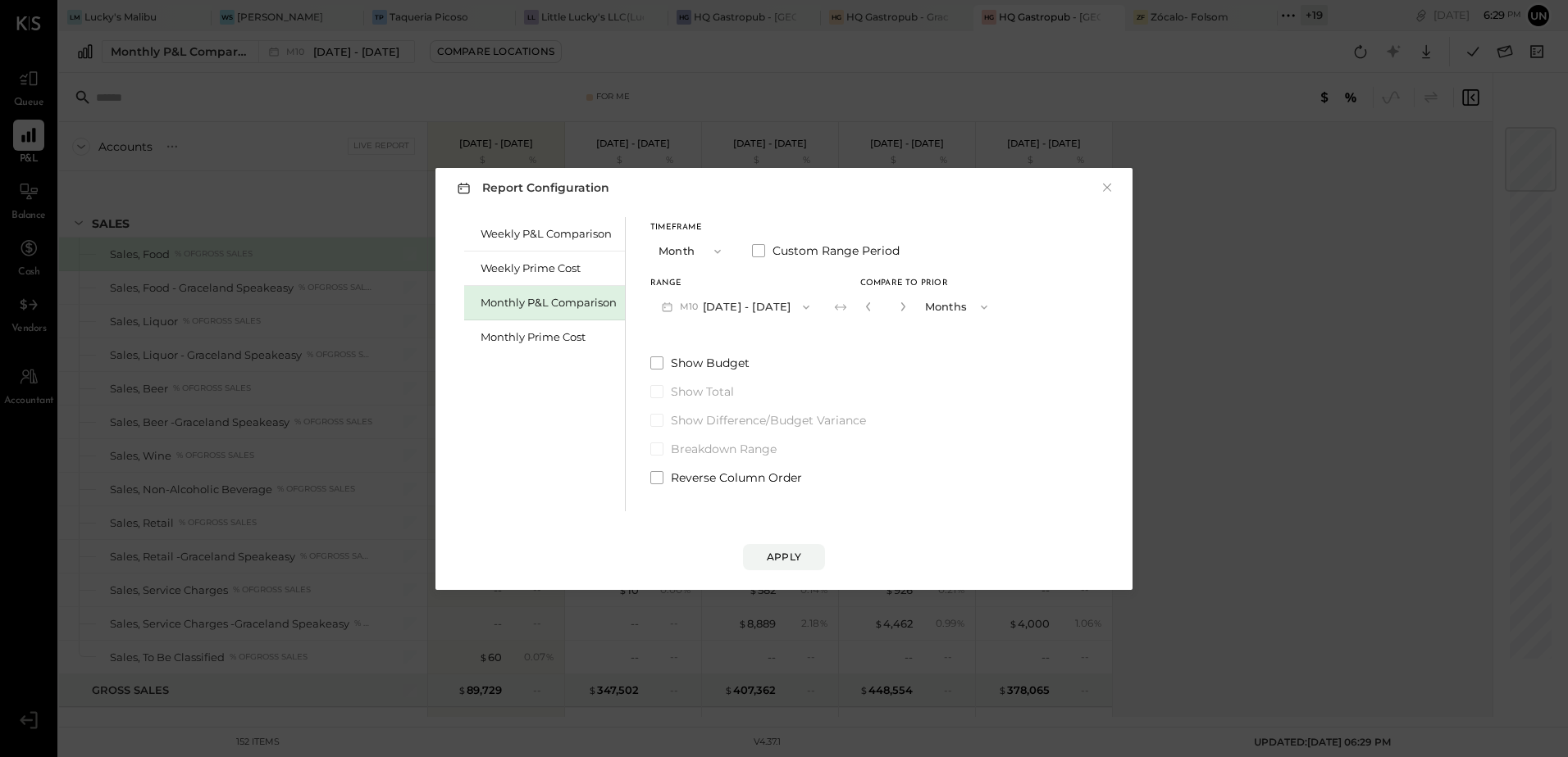
click at [862, 313] on button "button" at bounding box center [868, 307] width 13 height 18
click at [864, 312] on icon "button" at bounding box center [869, 307] width 10 height 10
click at [898, 306] on icon "button" at bounding box center [903, 307] width 10 height 10
type input "*"
click at [795, 553] on div "Apply" at bounding box center [783, 556] width 34 height 14
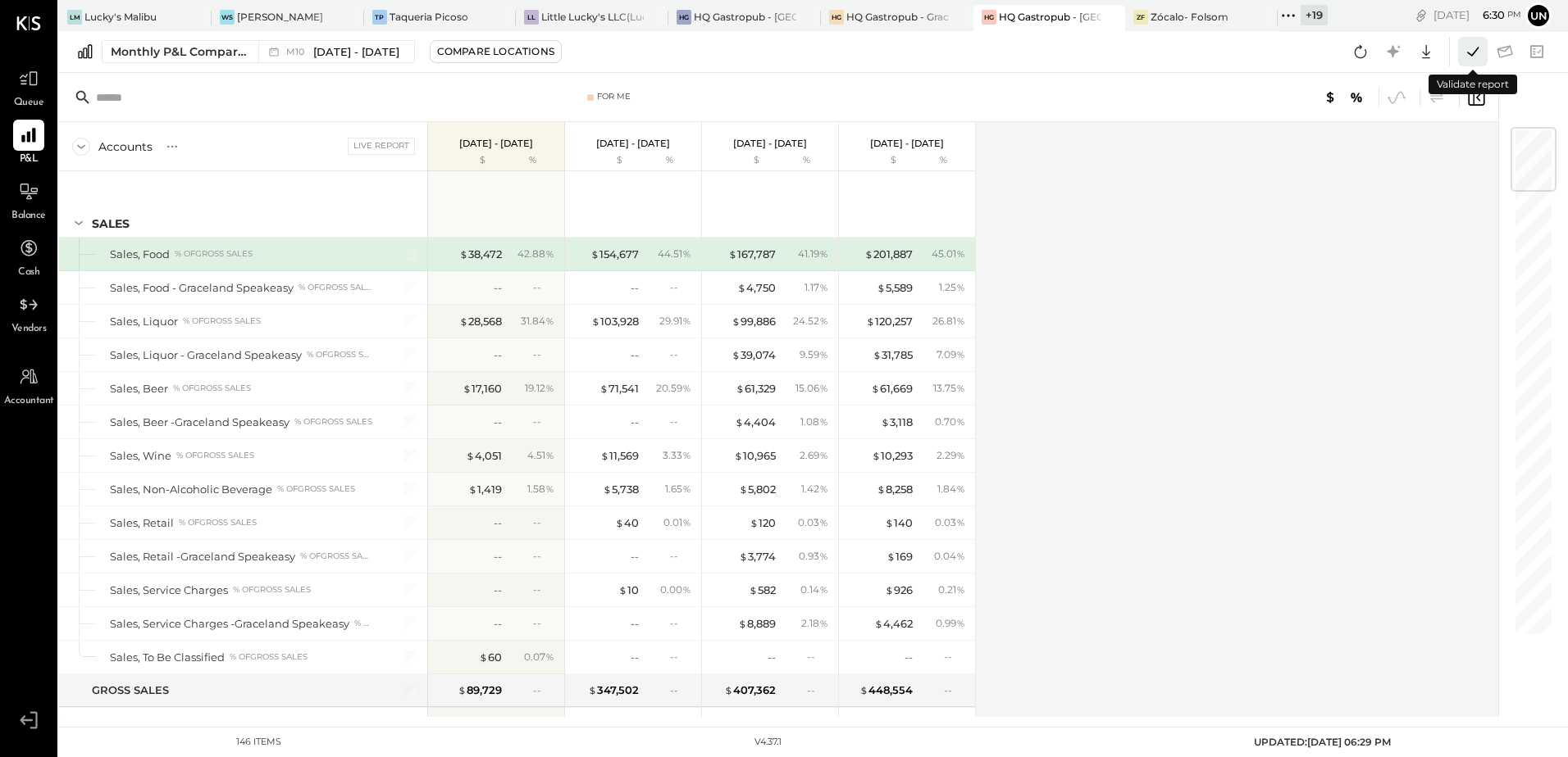
click at [1473, 47] on icon at bounding box center [1473, 52] width 22 height 22
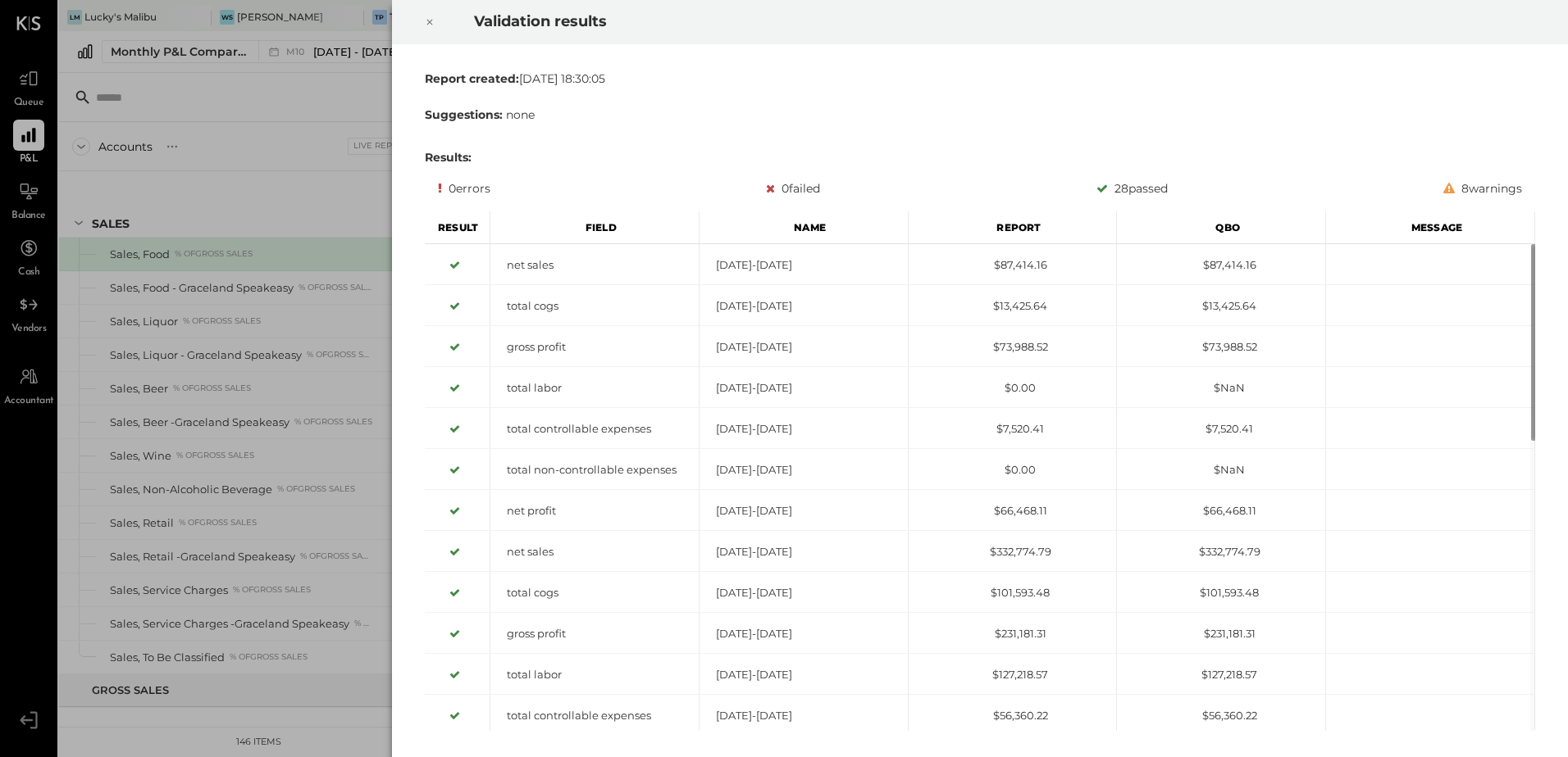
click at [431, 21] on icon at bounding box center [430, 23] width 6 height 6
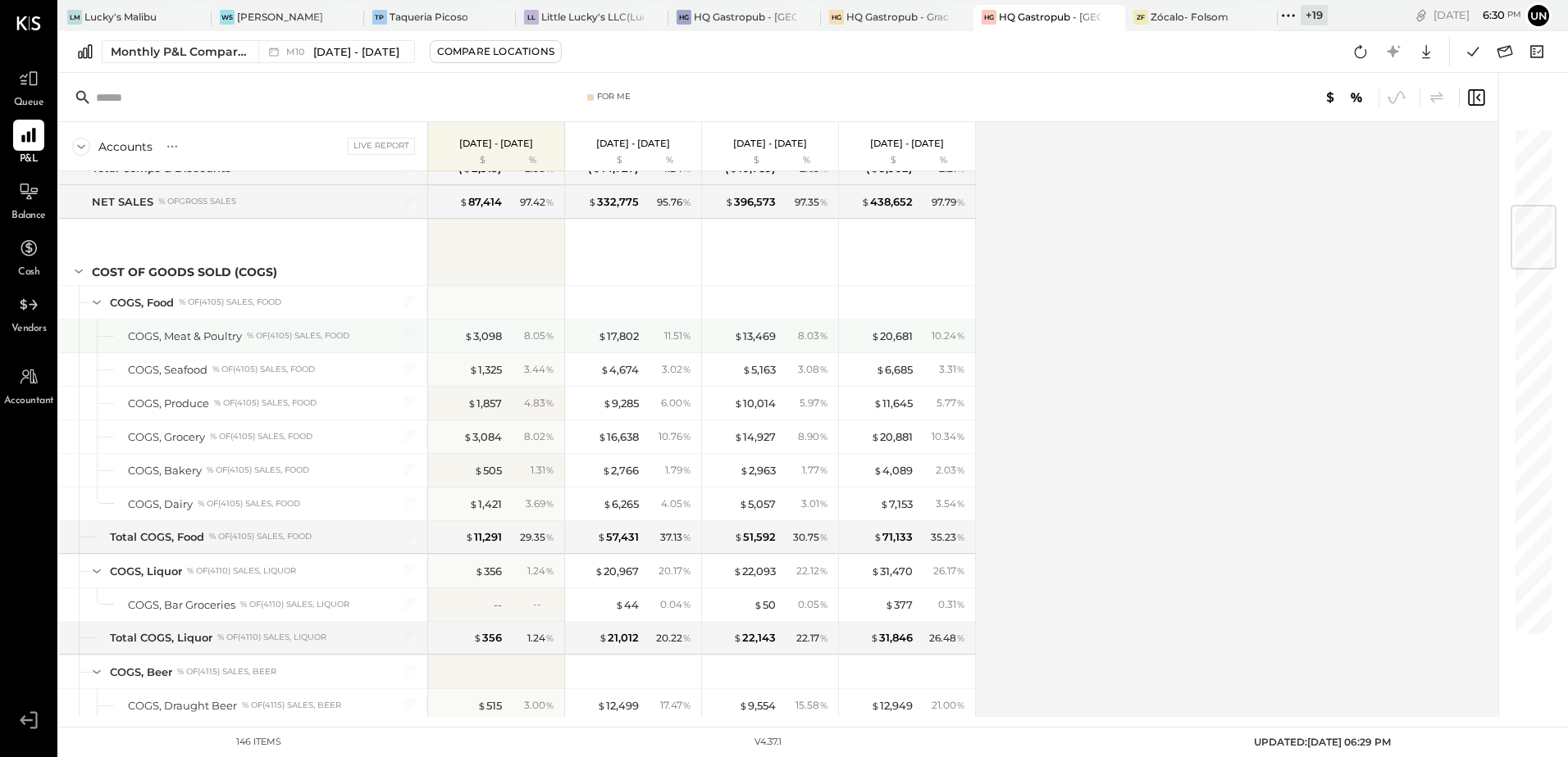
scroll to position [902, 0]
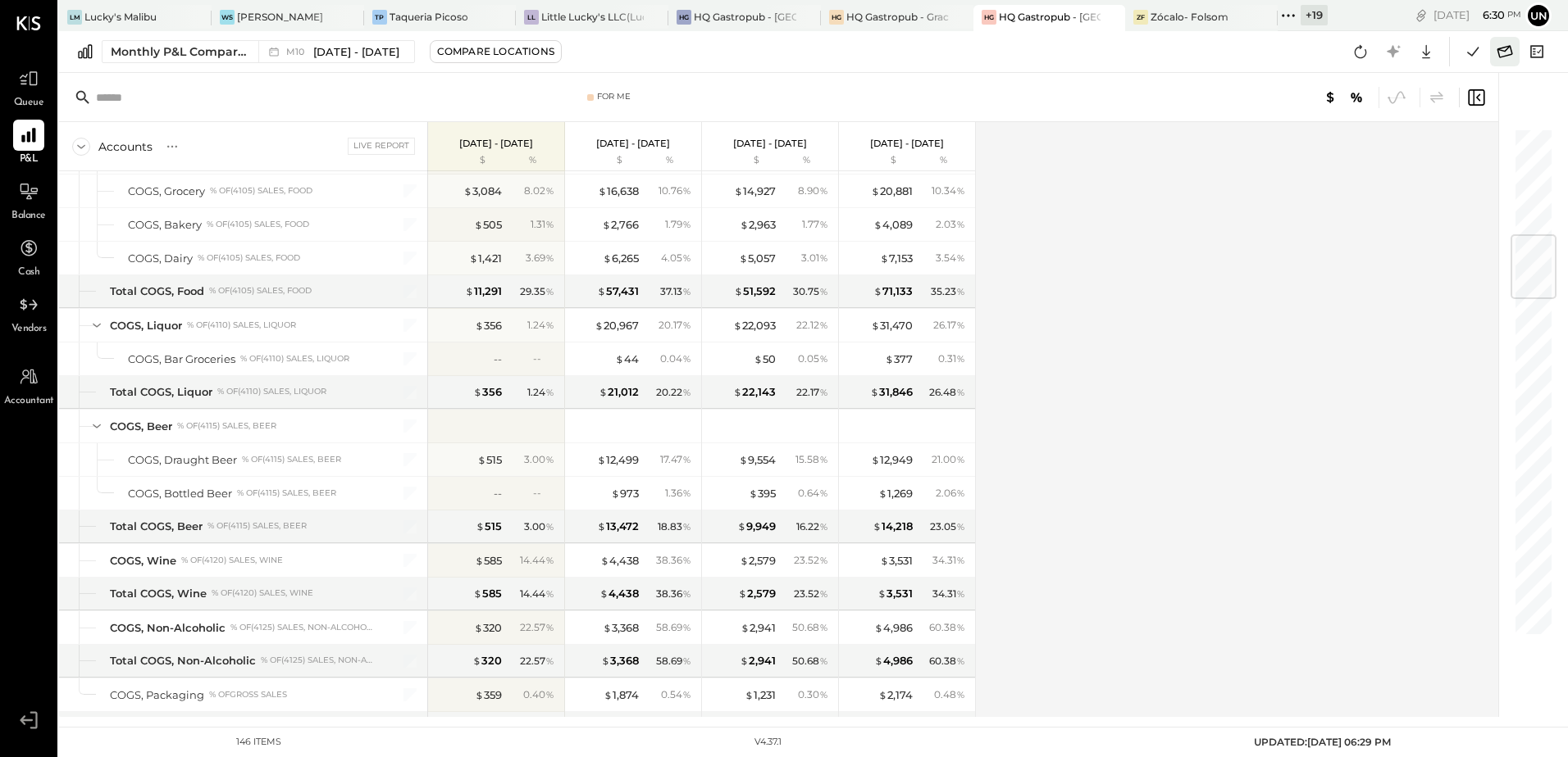
click at [1497, 54] on icon at bounding box center [1505, 52] width 22 height 22
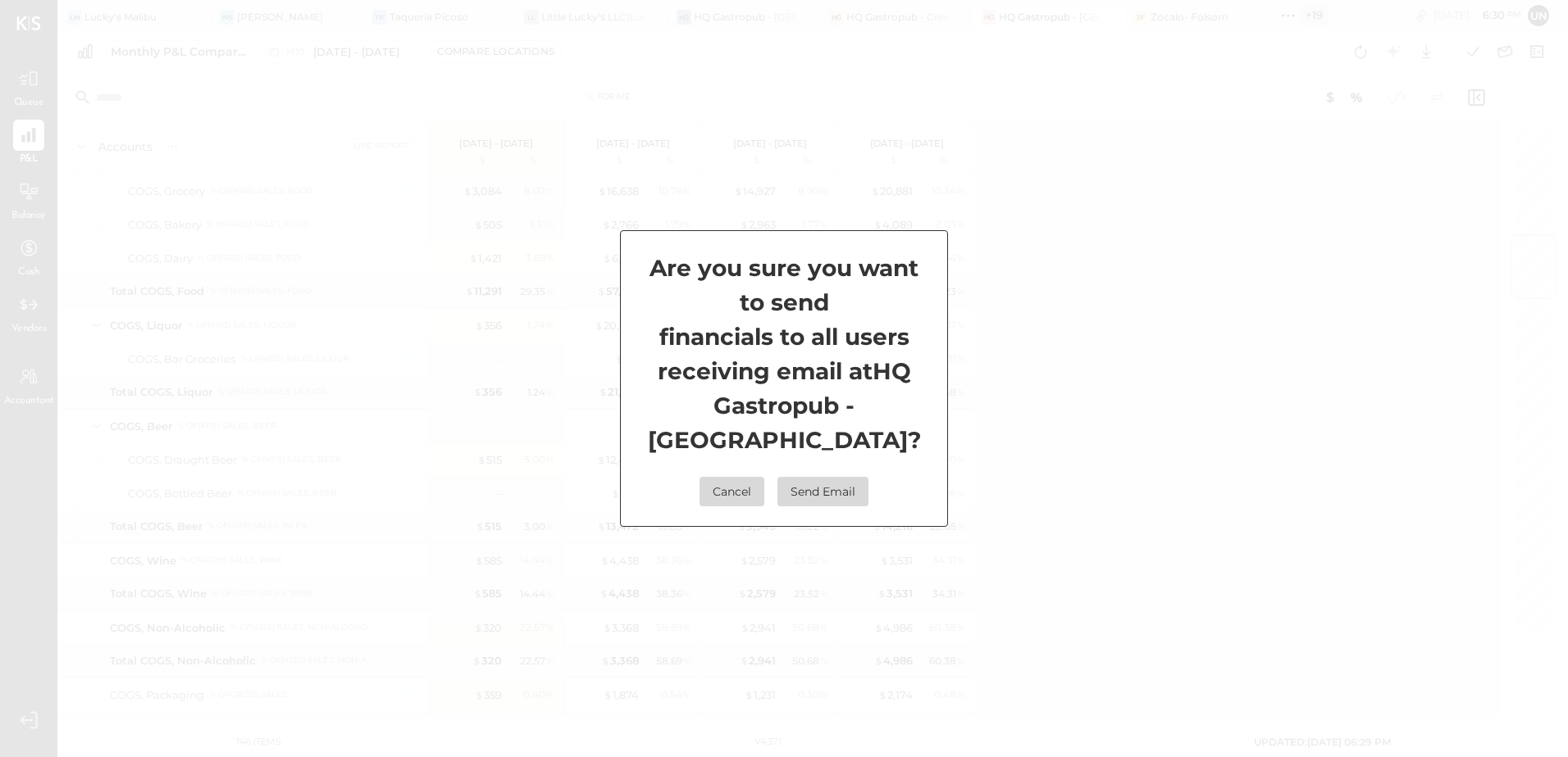
click at [869, 490] on div "Are you sure you want to send financials to all users receiving email at HQ Gas…" at bounding box center [783, 378] width 328 height 297
click at [847, 480] on button "Send Email" at bounding box center [822, 492] width 91 height 29
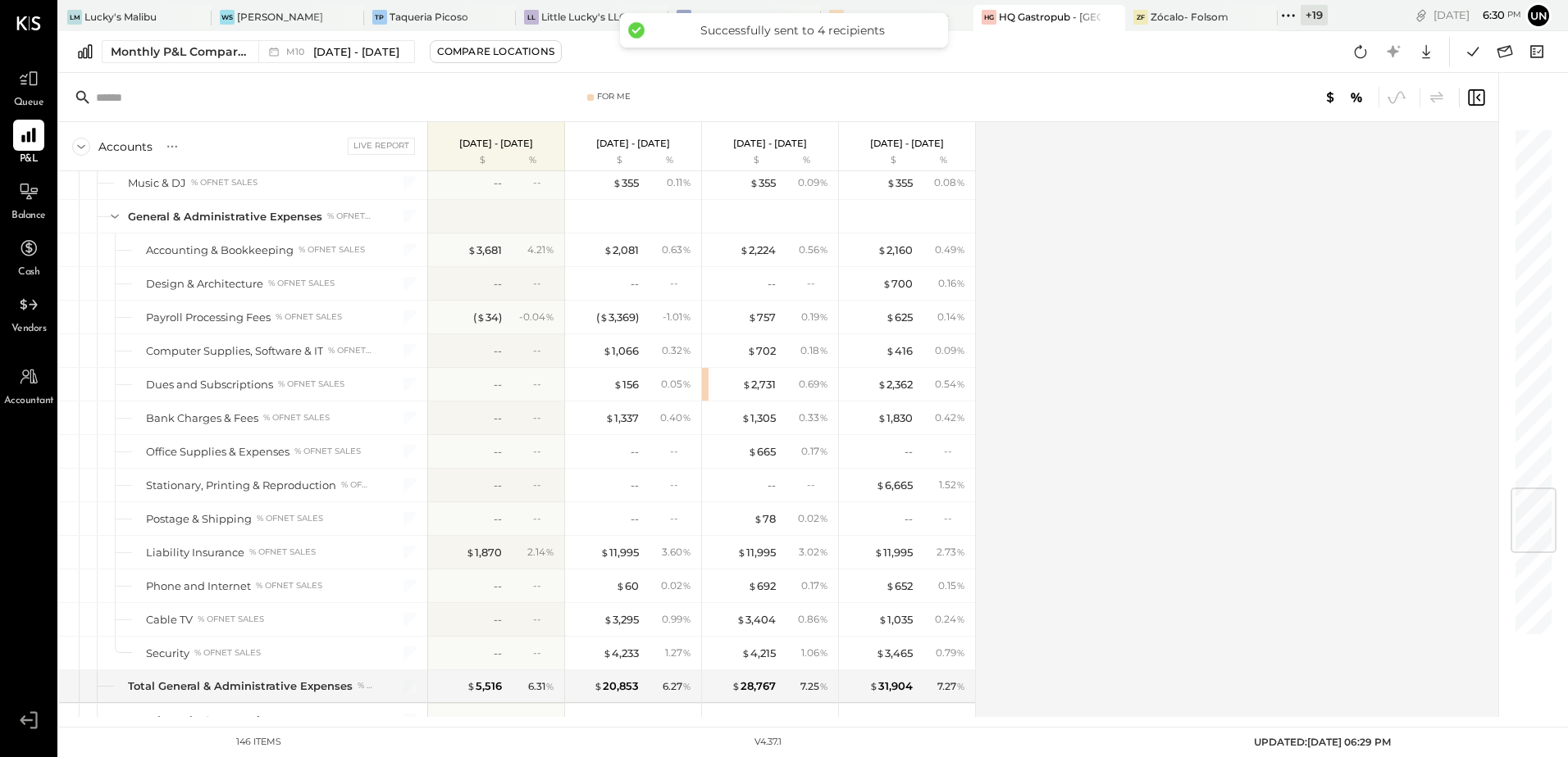
scroll to position [3032, 0]
